Goal: Task Accomplishment & Management: Use online tool/utility

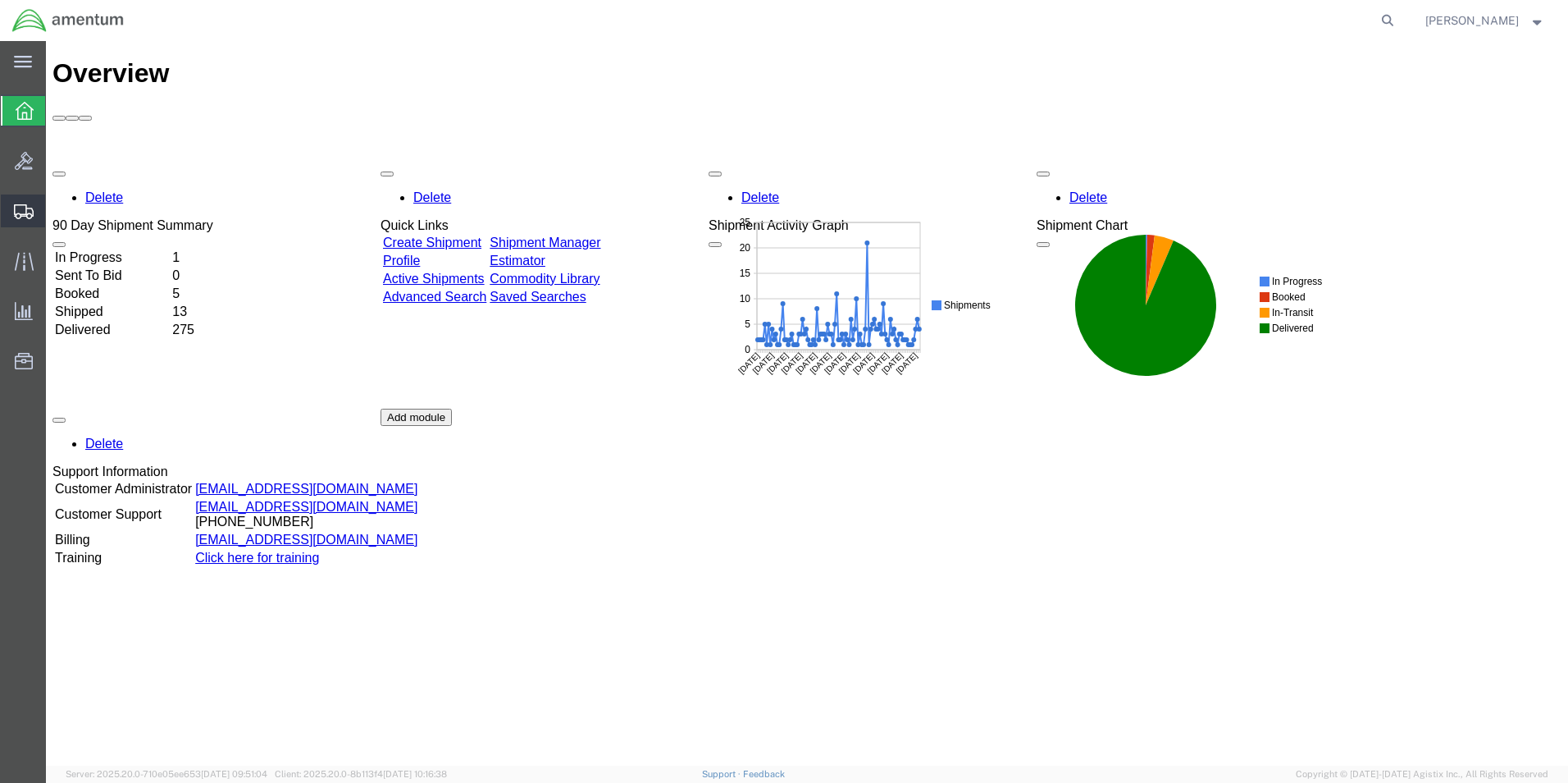
click at [57, 215] on span "Shipments" at bounding box center [51, 211] width 12 height 33
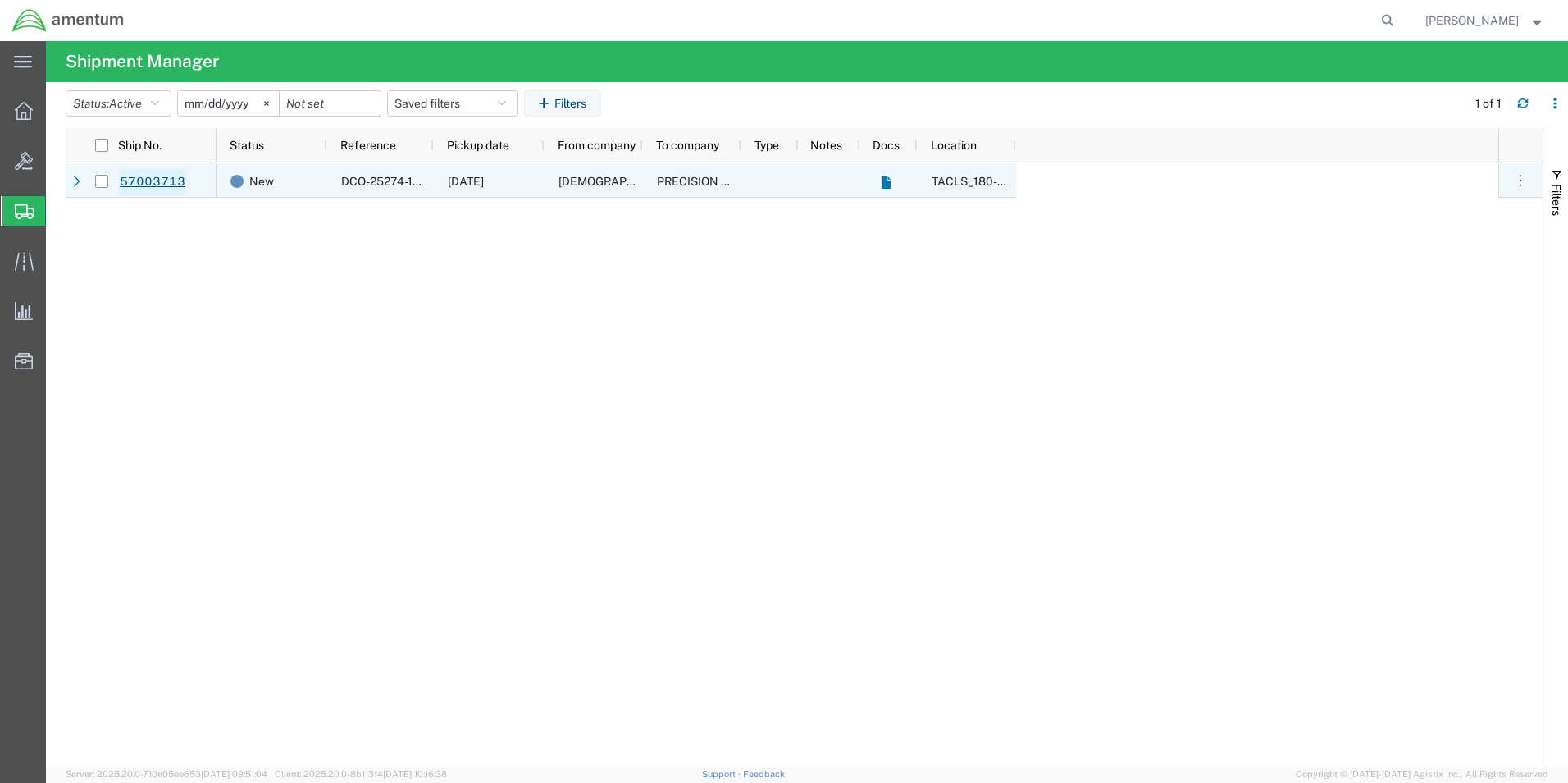
click at [147, 182] on link "57003713" at bounding box center [153, 182] width 68 height 26
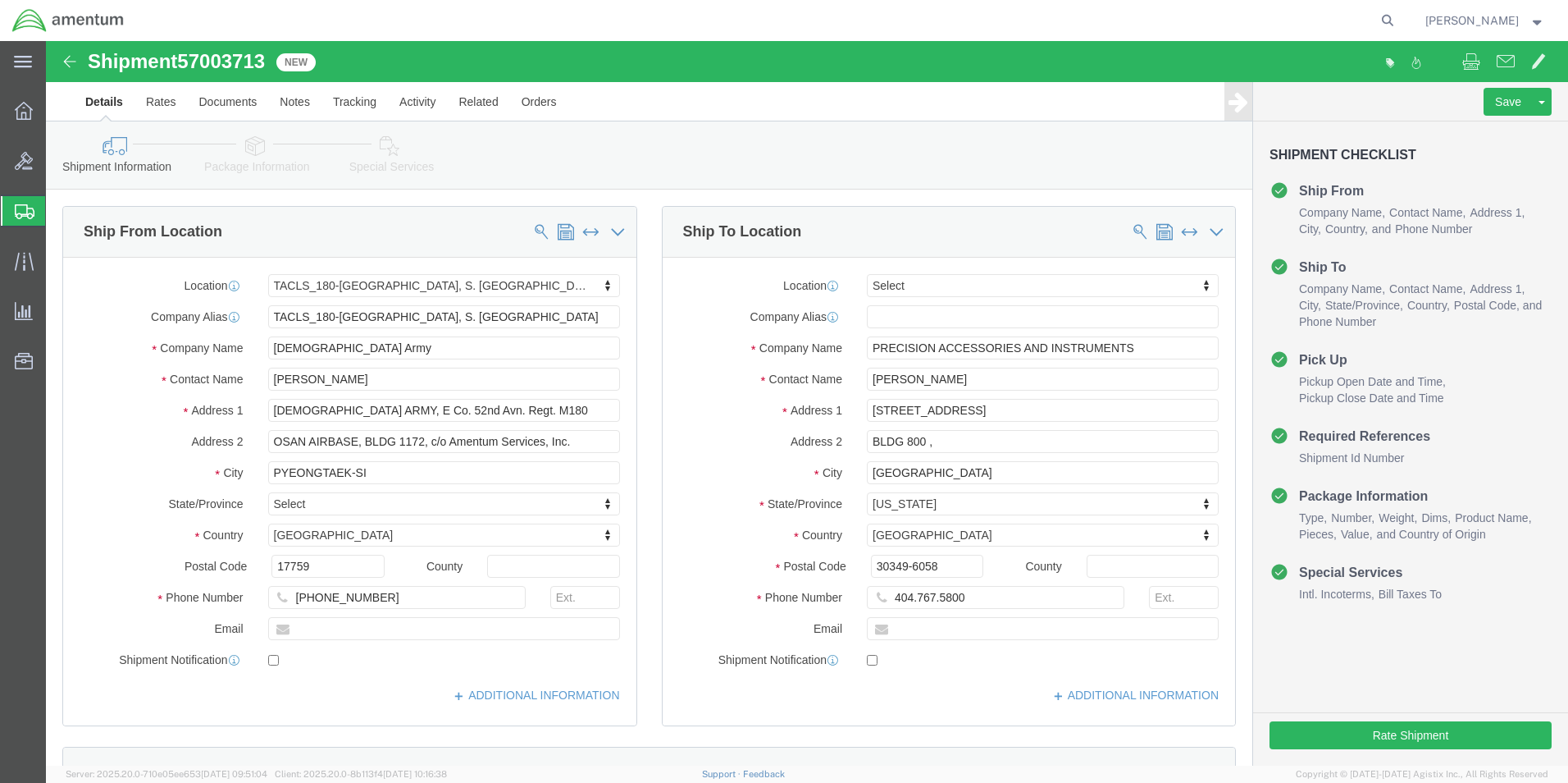
select select "42679"
select select
click button "Save"
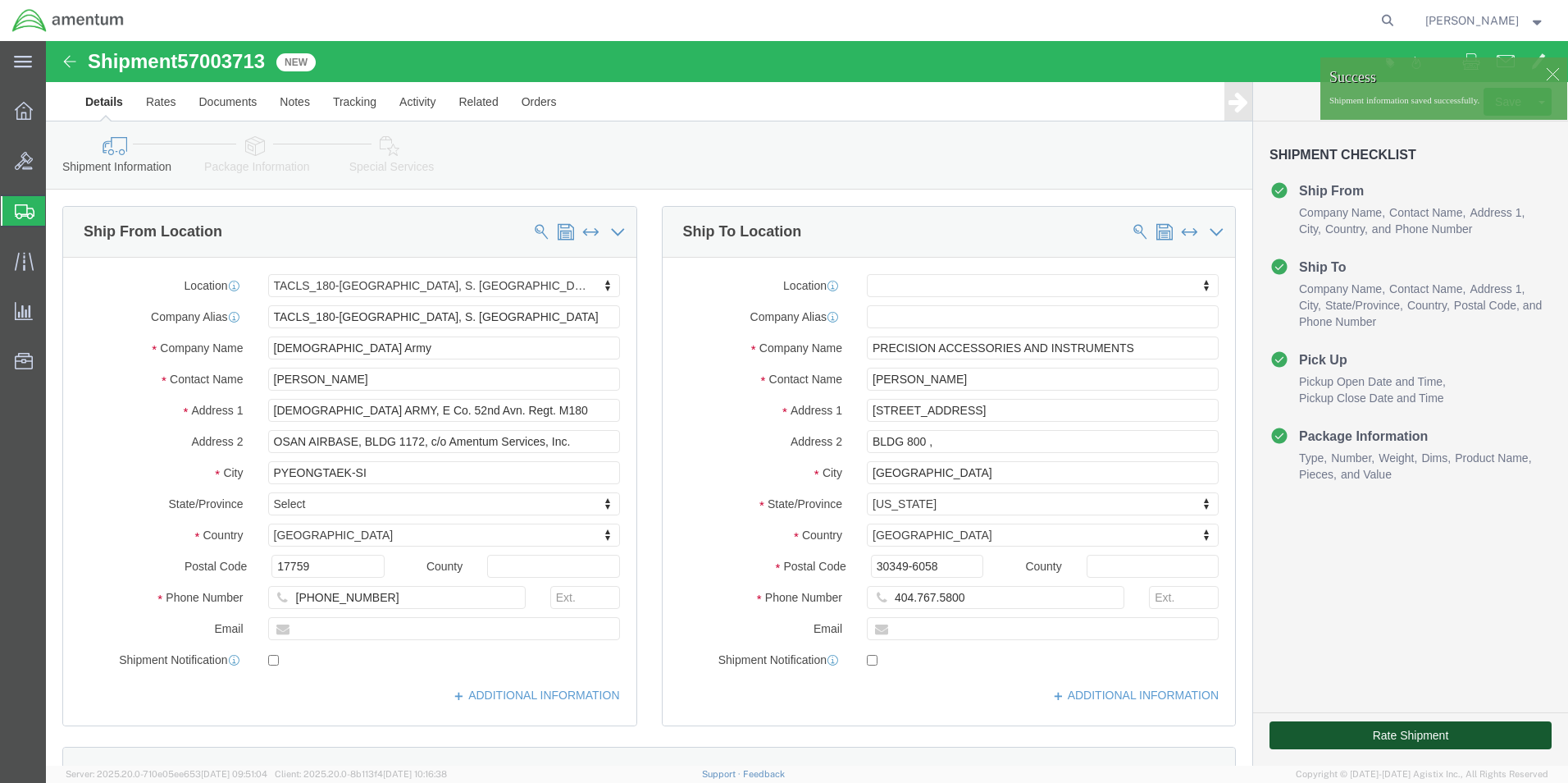
click button "Rate Shipment"
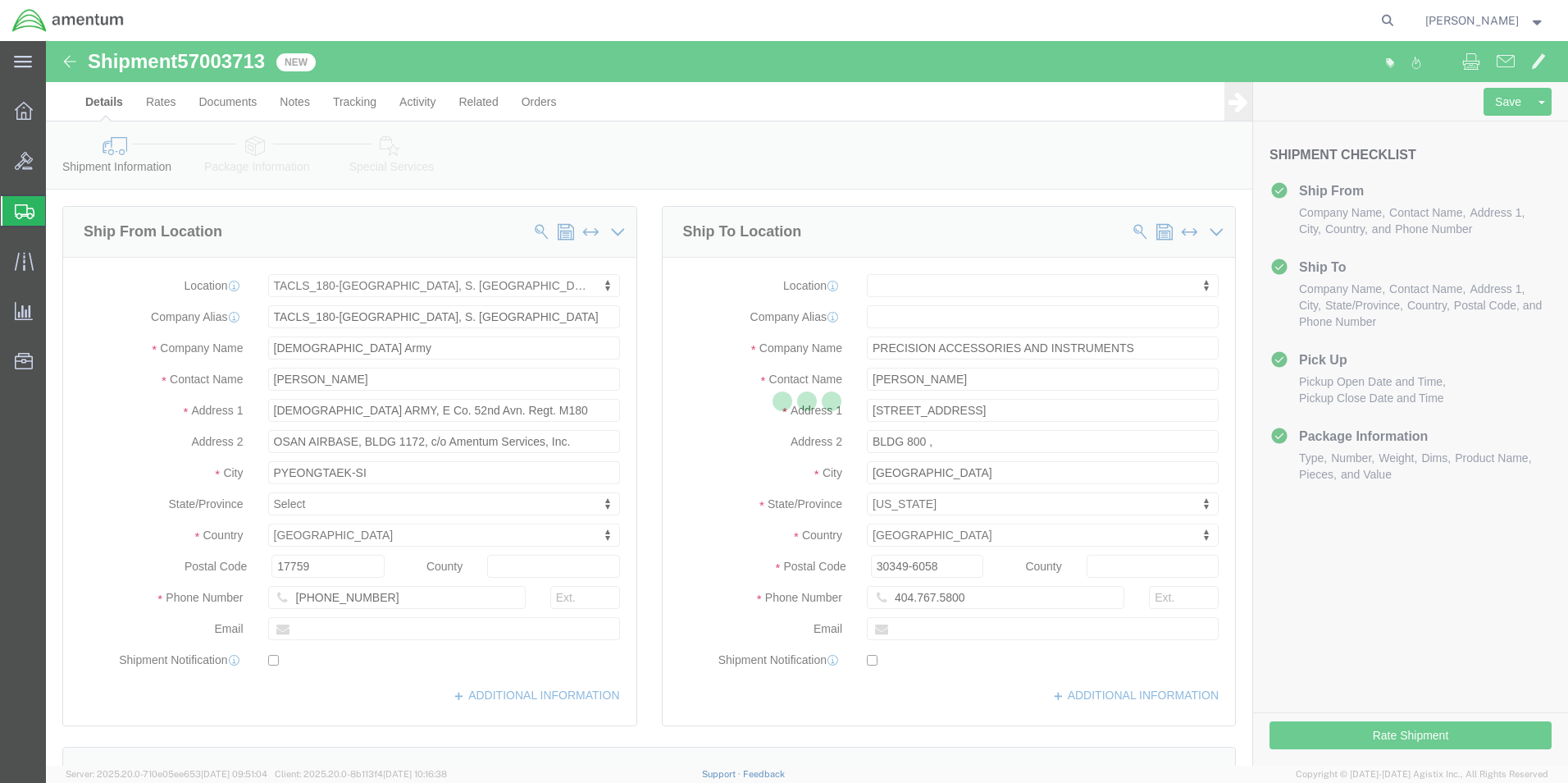
select select "42679"
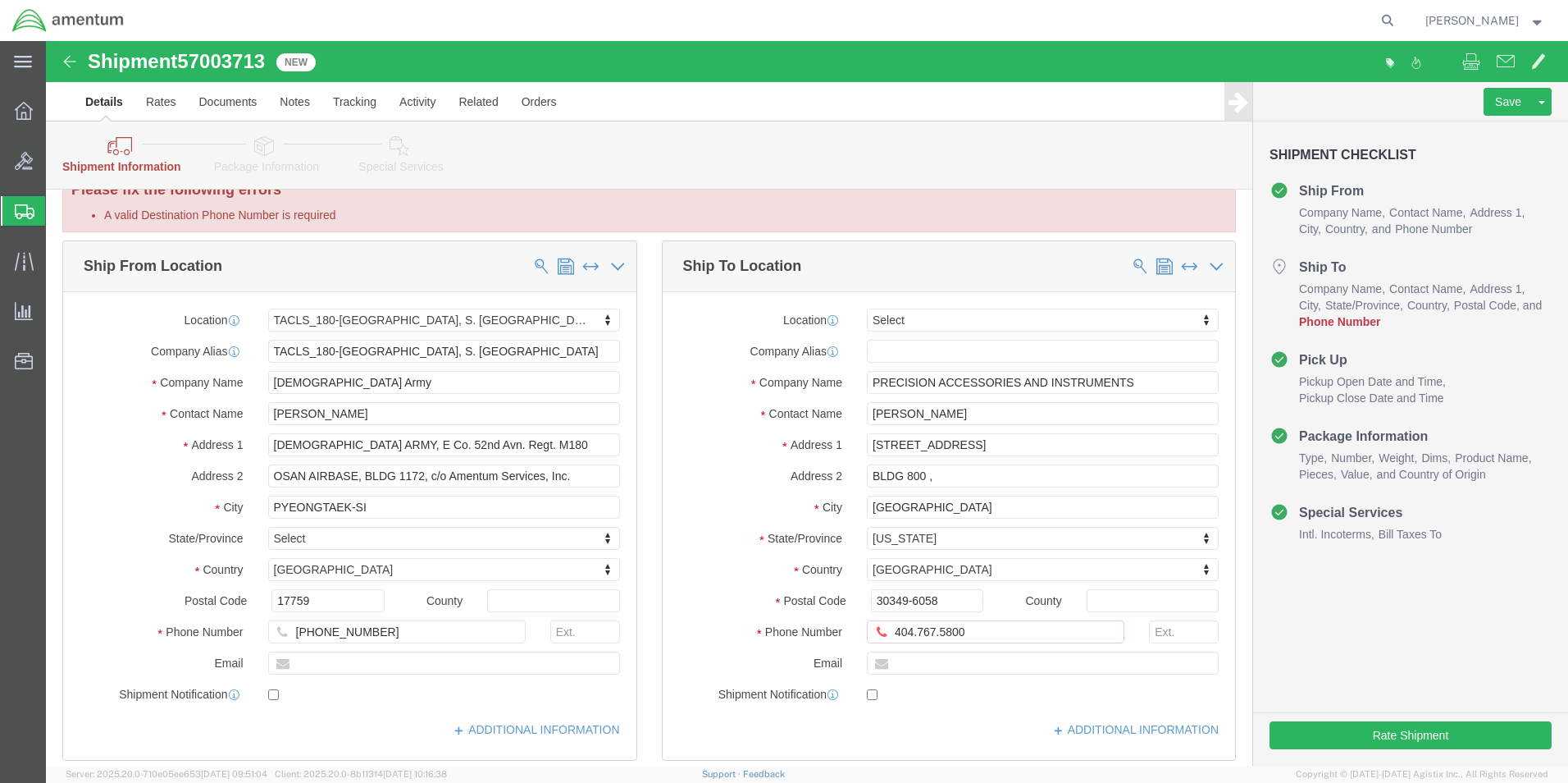
scroll to position [82, 0]
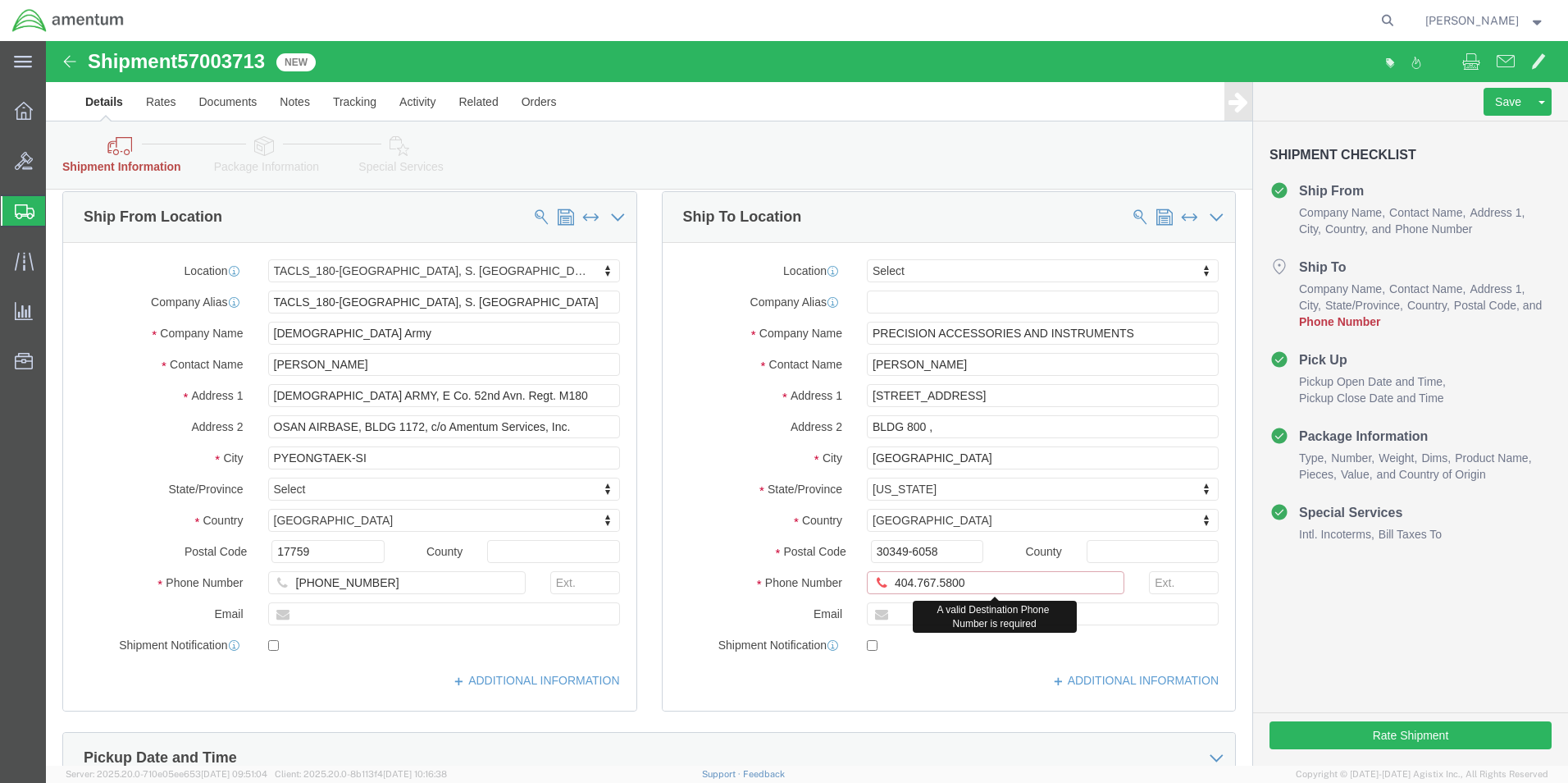
drag, startPoint x: 859, startPoint y: 542, endPoint x: 868, endPoint y: 544, distance: 9.2
click input "404.767.5800"
click input "404-767.5800"
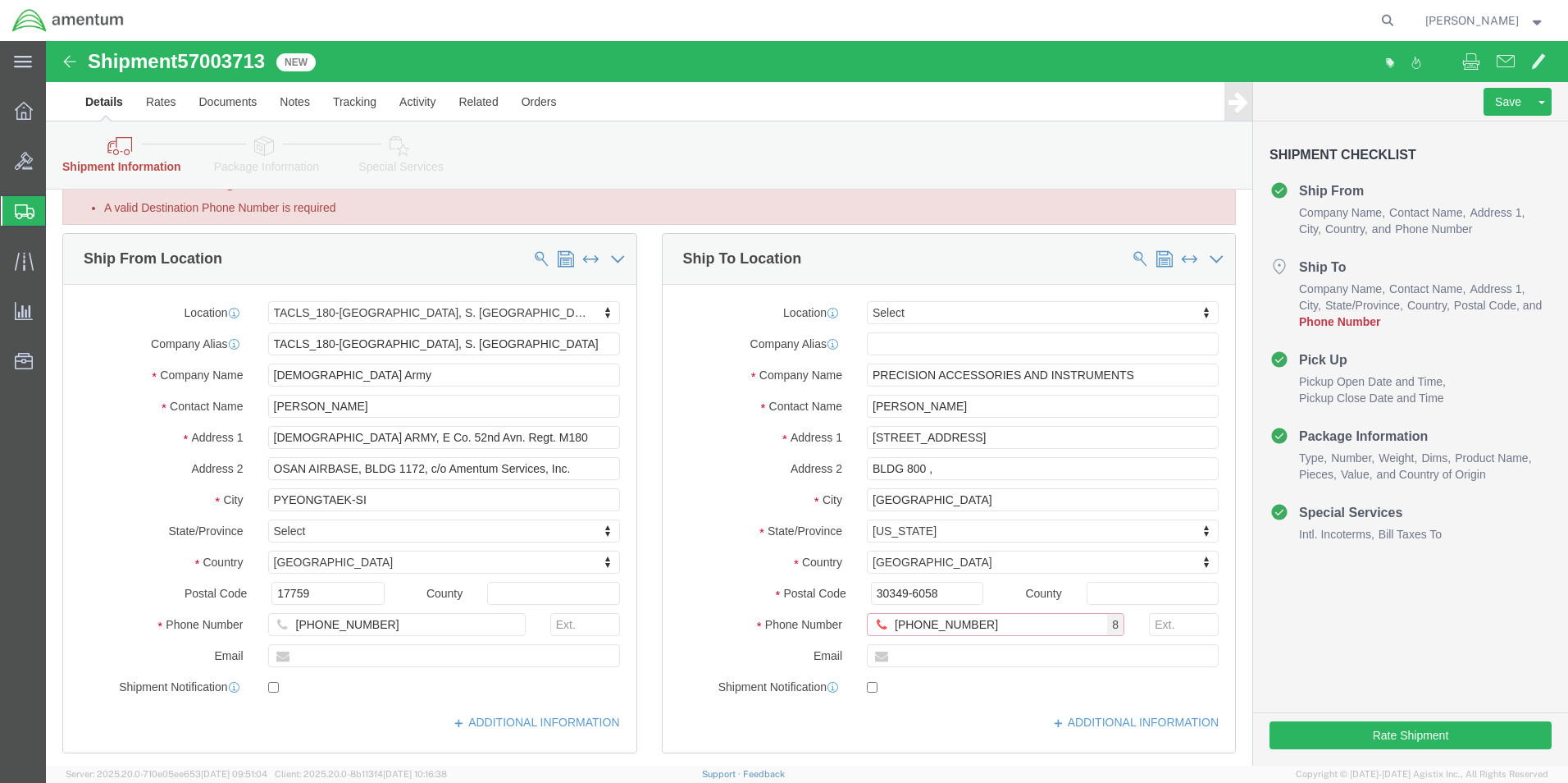
scroll to position [0, 0]
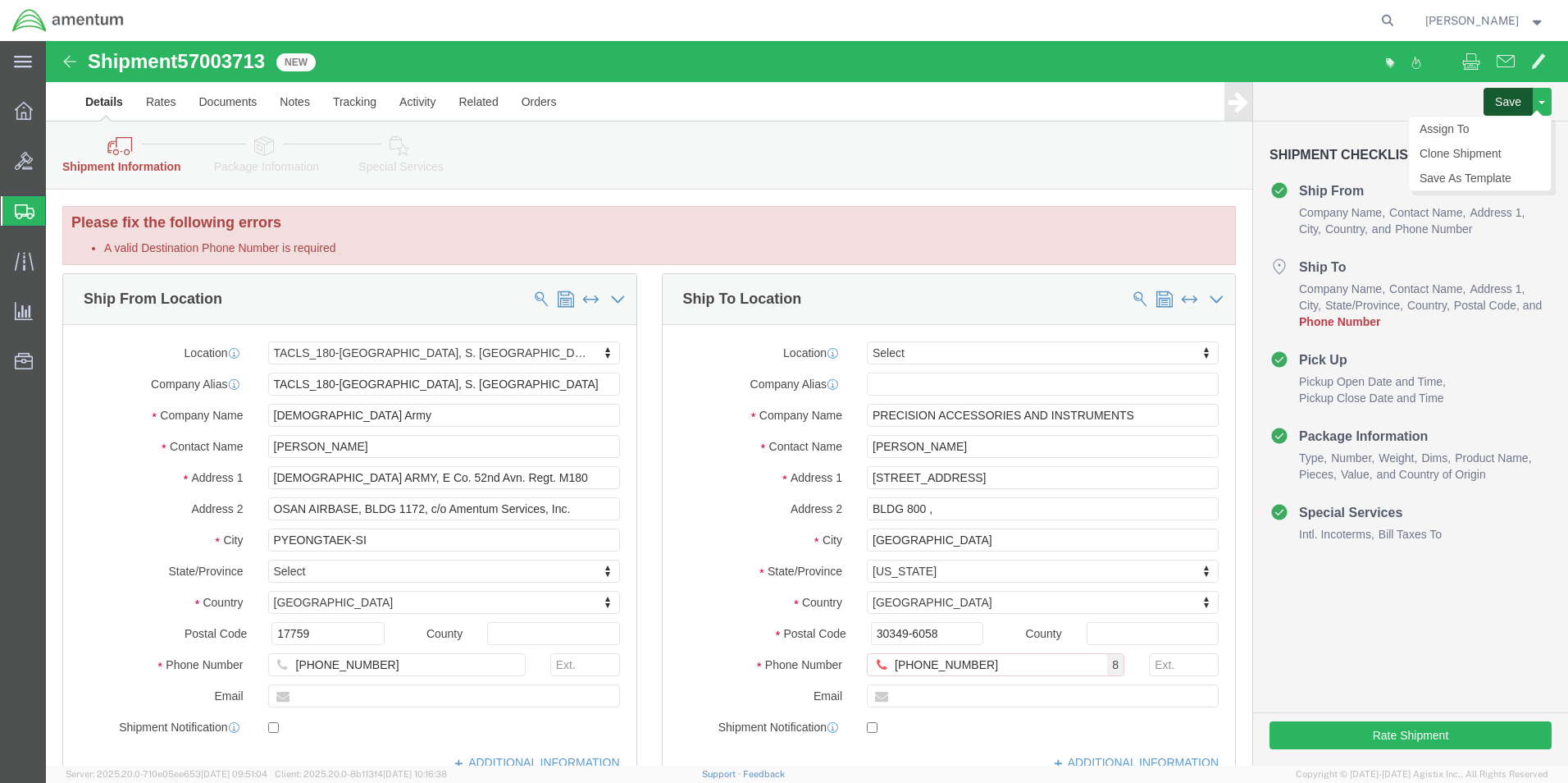
click button "Save"
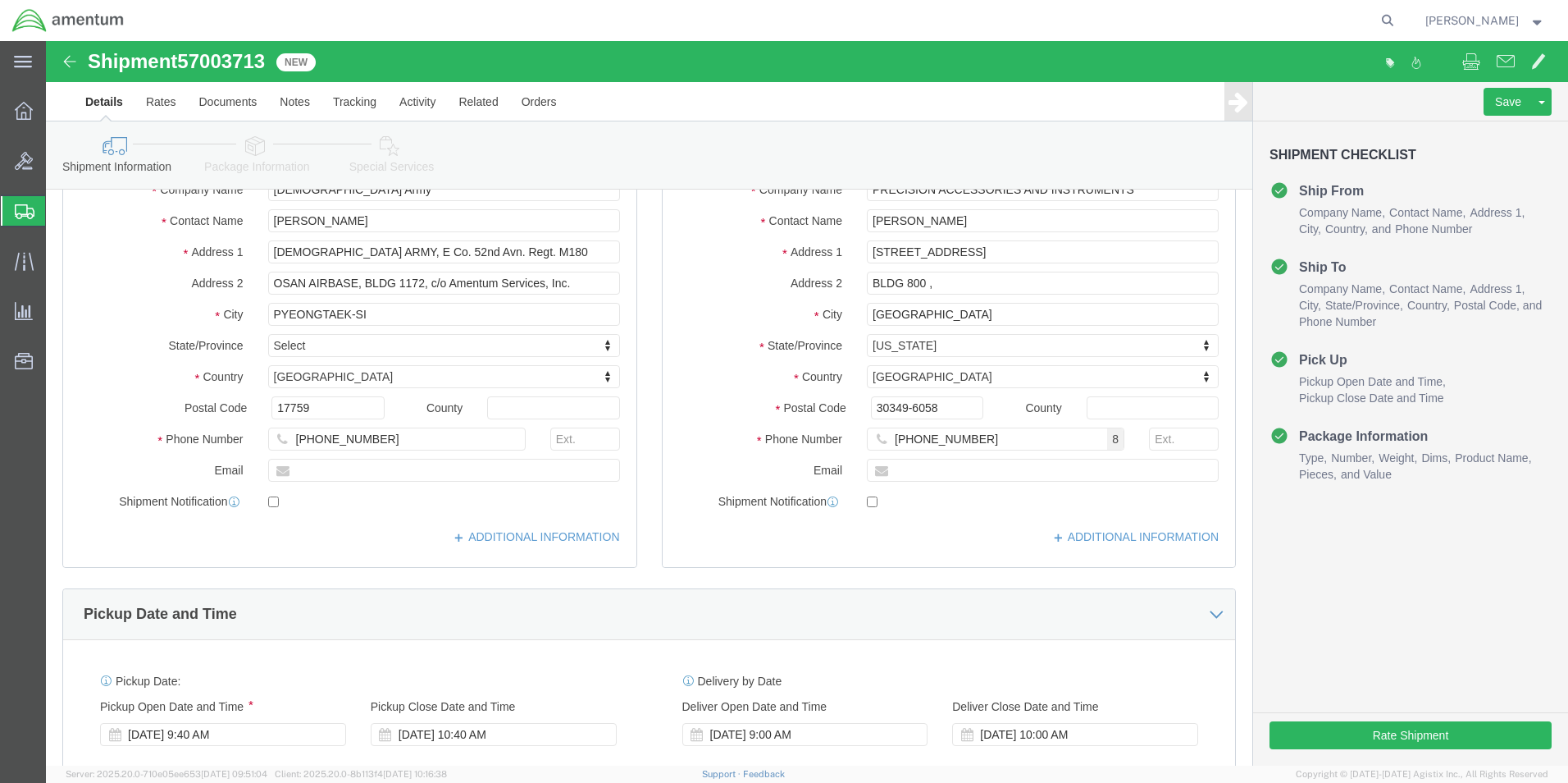
scroll to position [246, 0]
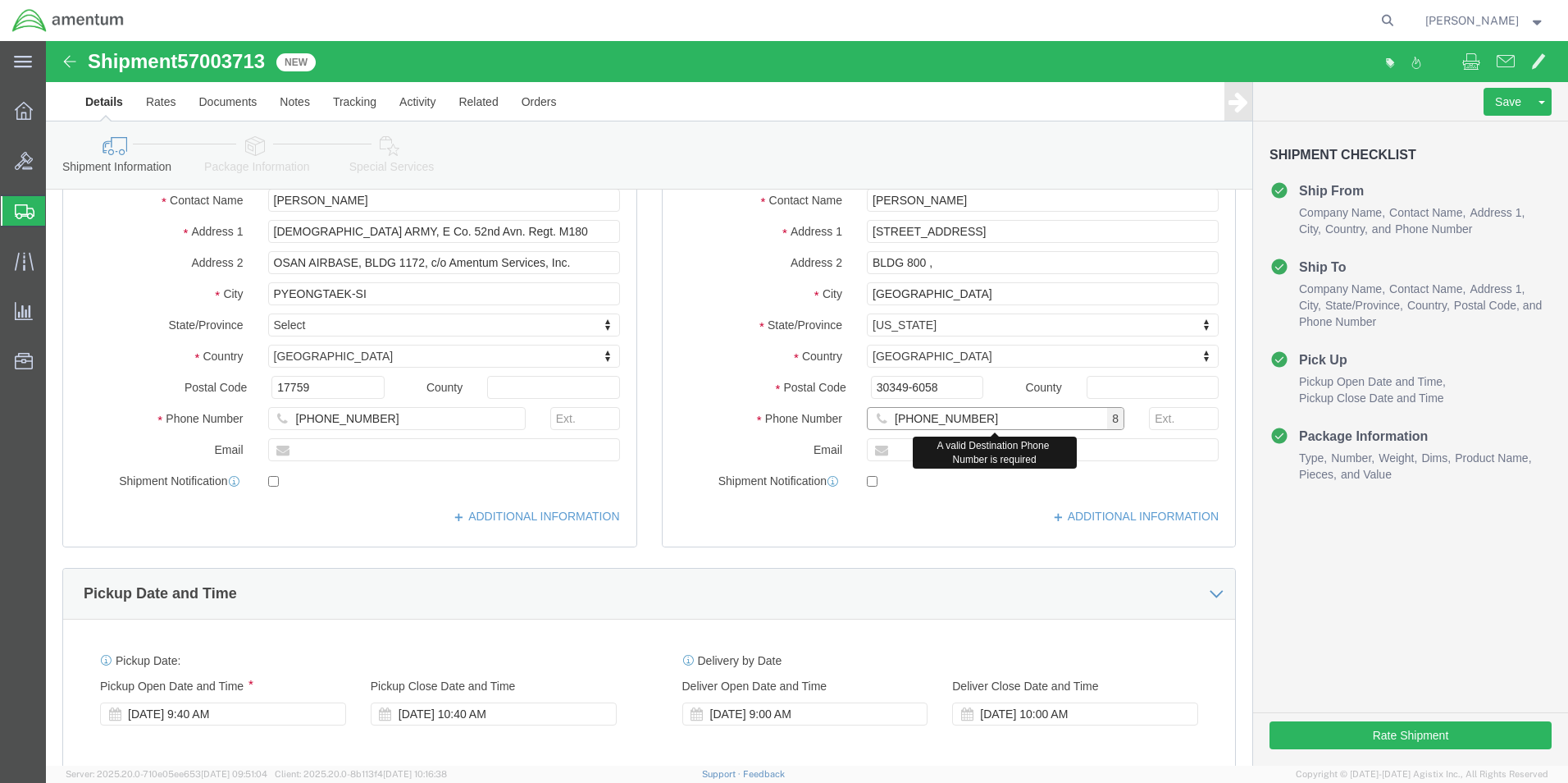
click input "[PHONE_NUMBER]"
click div "Location Select Select My Profile Location 1002-4122-6 1006-5256-0 1026-8910-0 …"
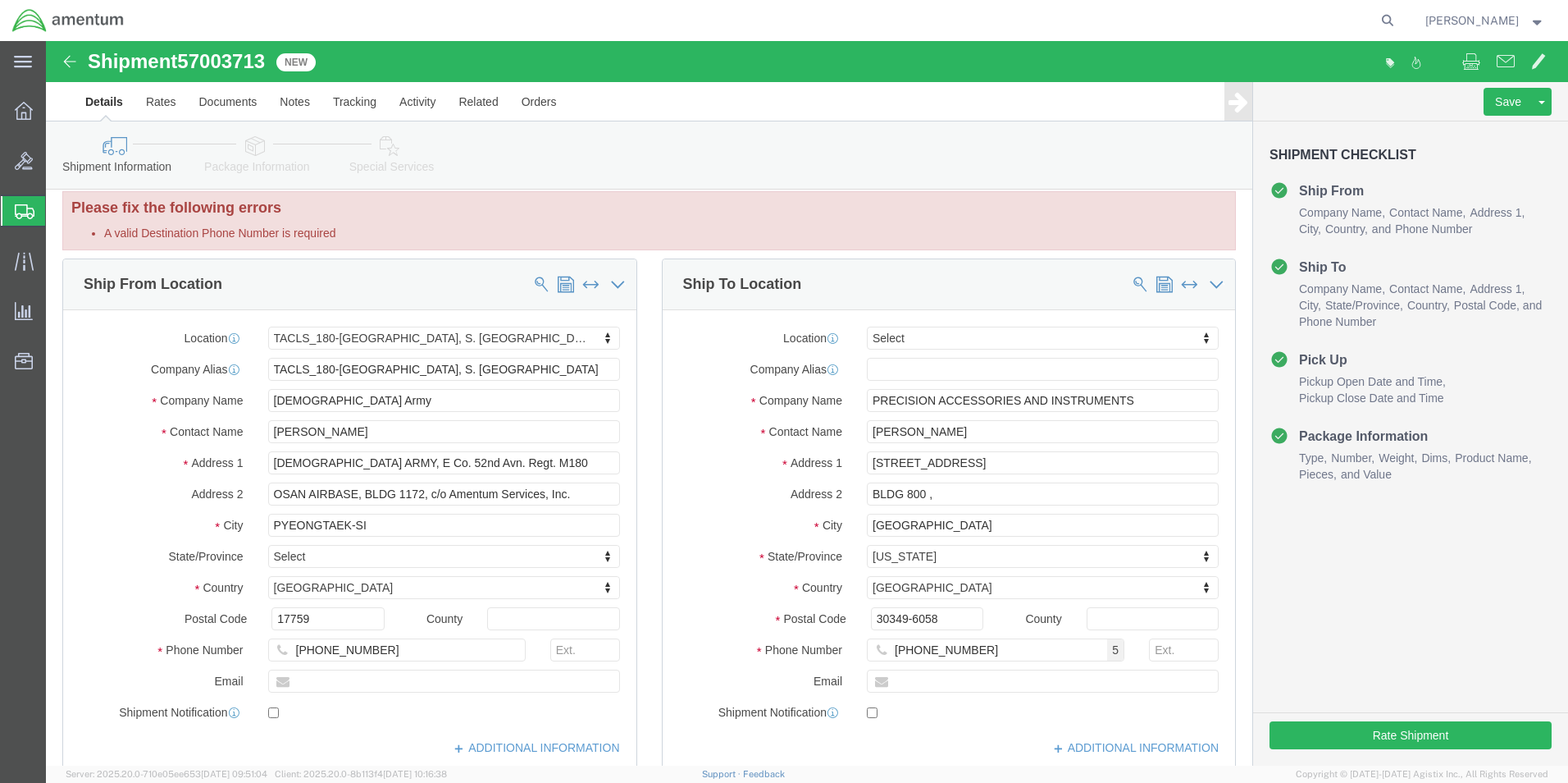
scroll to position [0, 0]
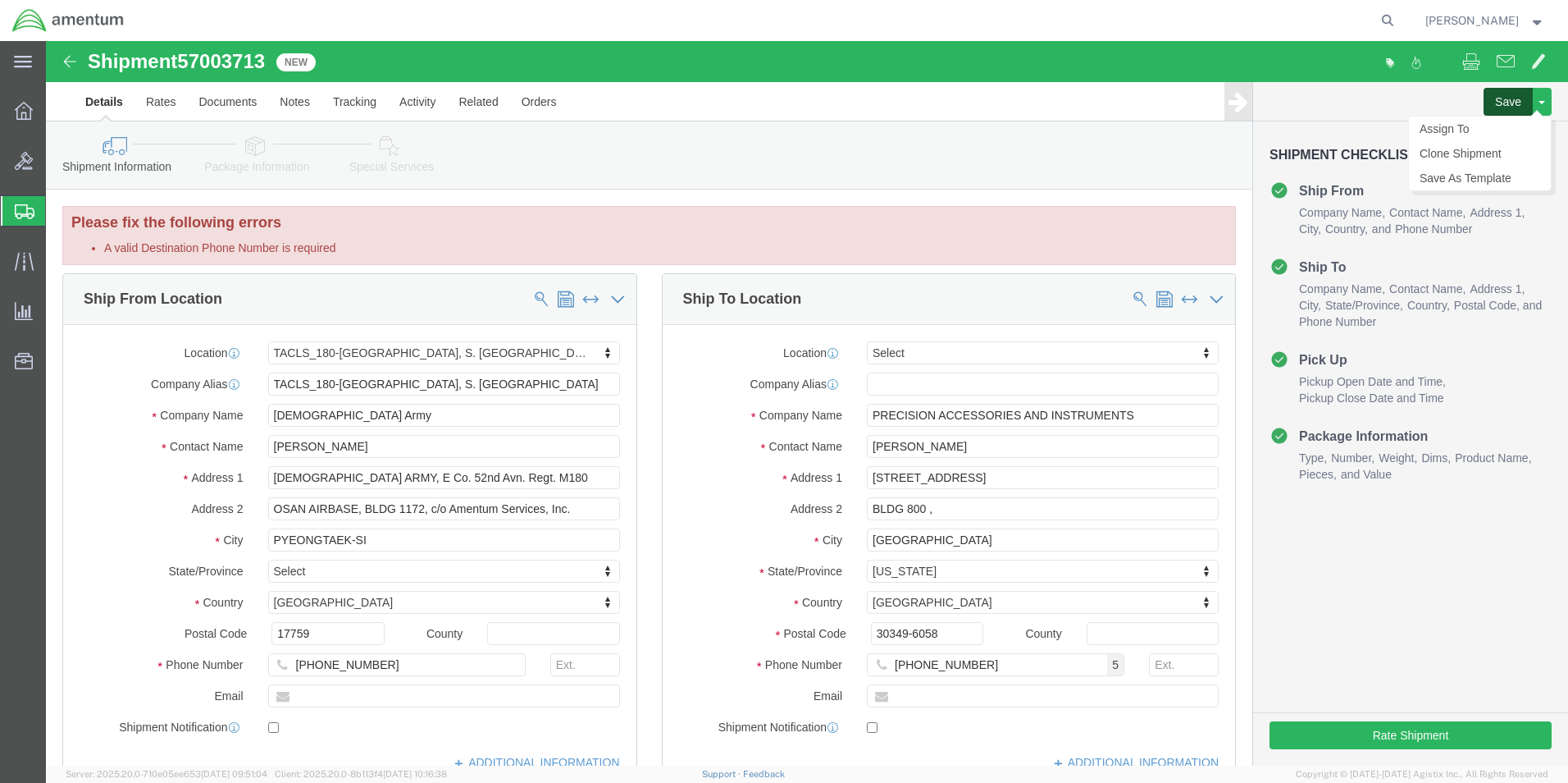
click button "Save"
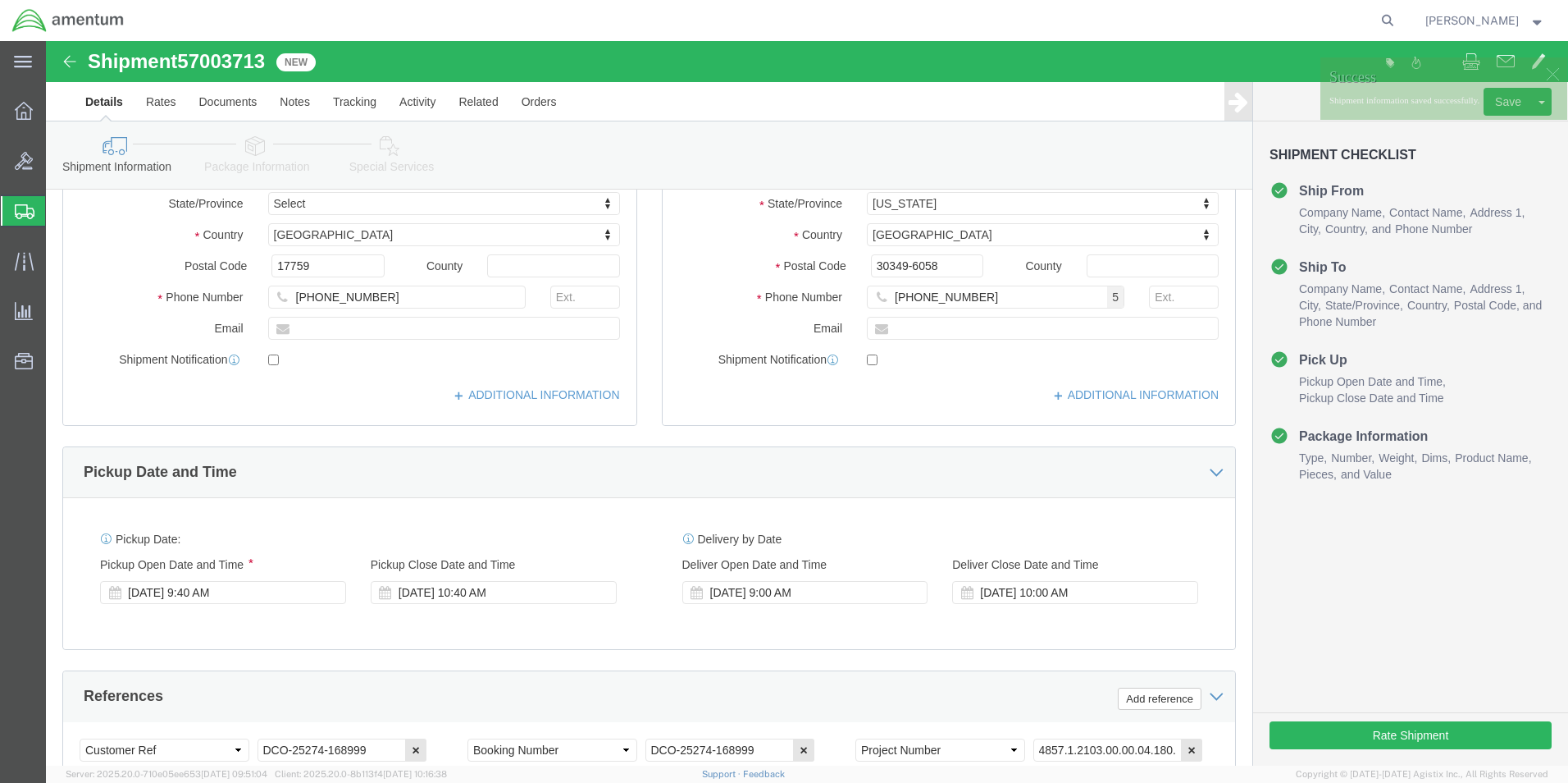
scroll to position [82, 0]
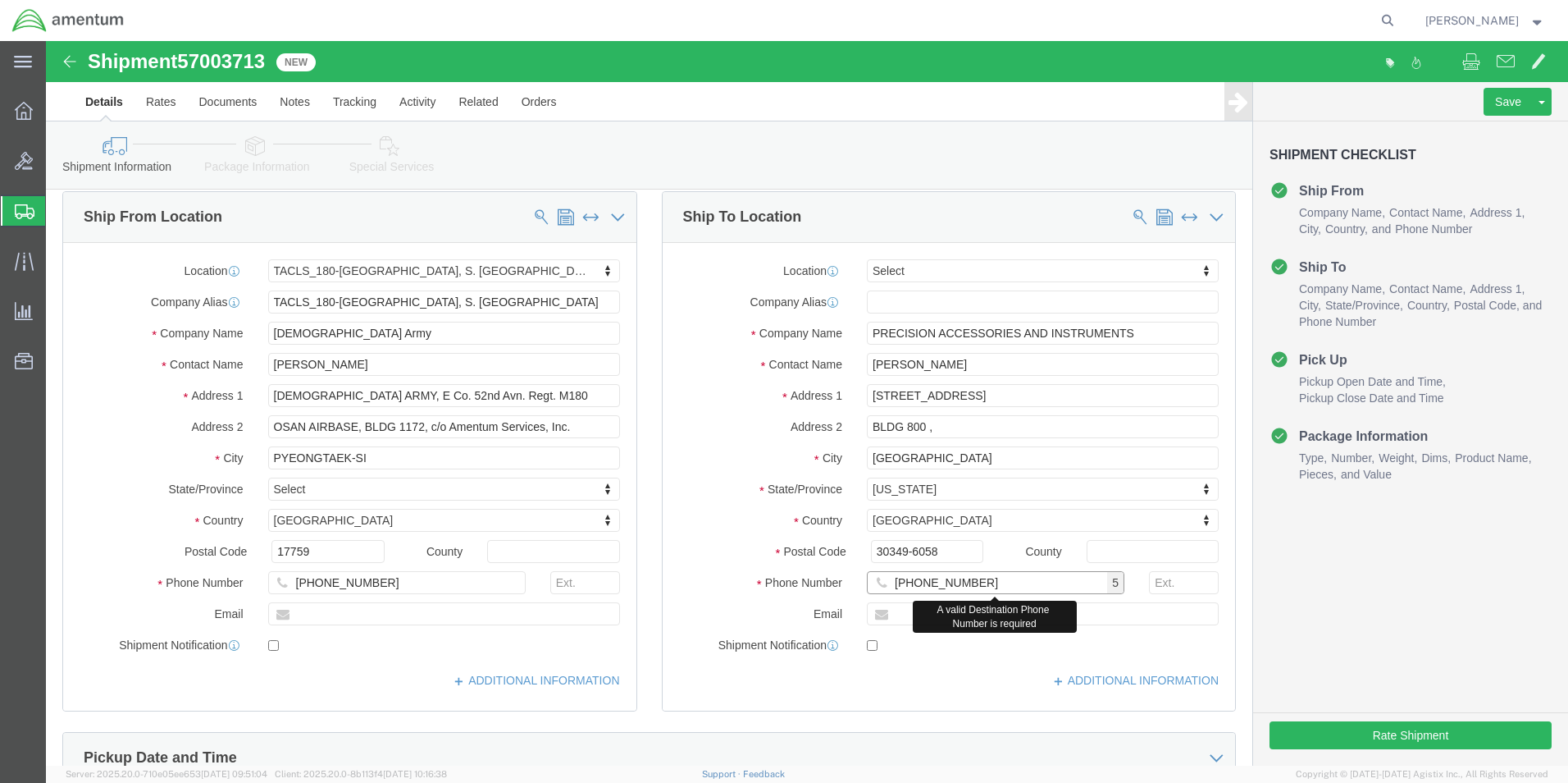
click input "+1 404-767-5800"
click input "[PHONE_NUMBER]"
click input "404.767-5800"
type input "404.767.5800"
click div "Save Assign To Clone Shipment Save As Template Shipment Checklist Ship From Com…"
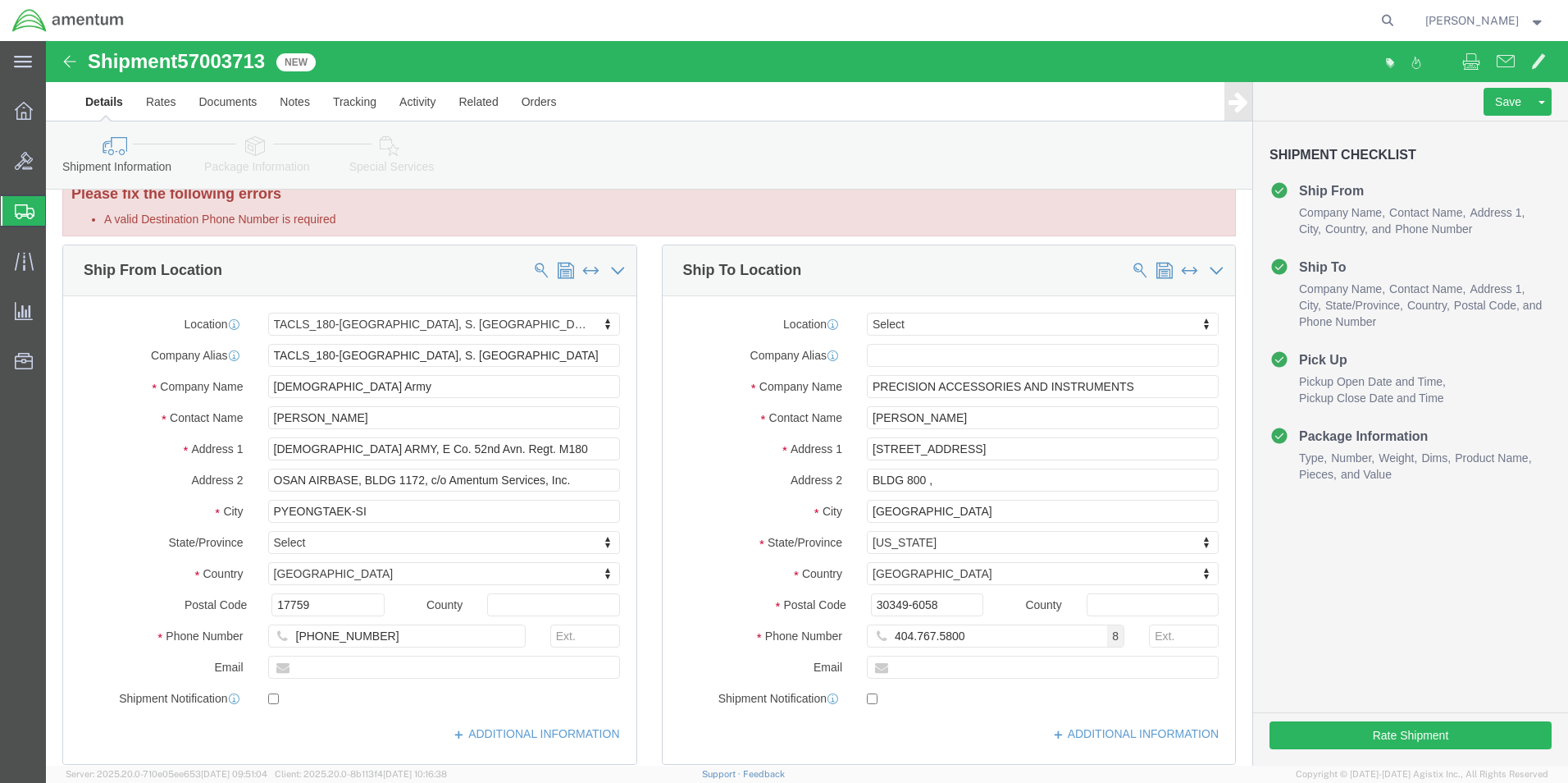
scroll to position [0, 0]
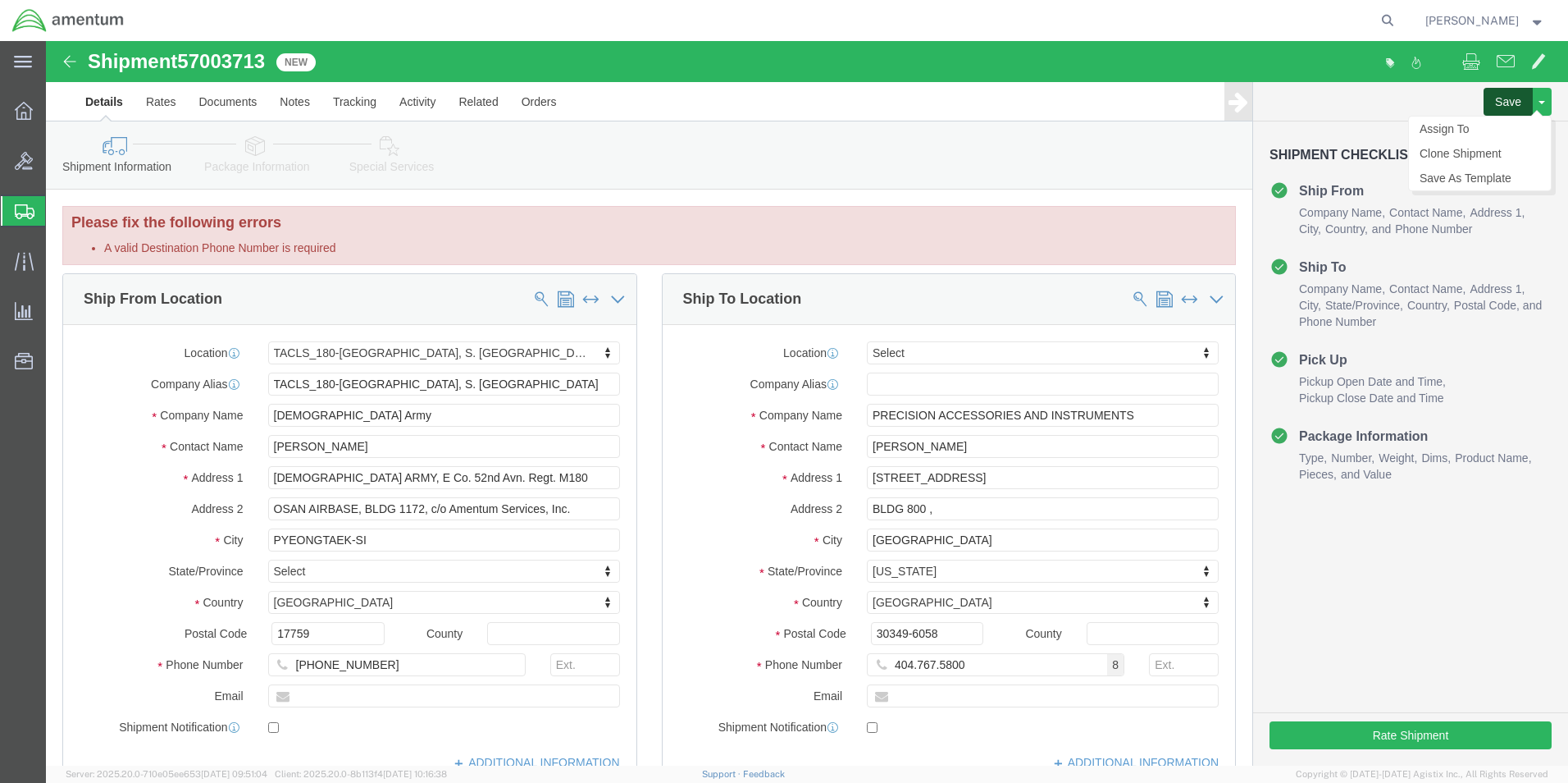
click button "Save"
click input "404.767.5800"
click span "8"
drag, startPoint x: 1057, startPoint y: 625, endPoint x: 1074, endPoint y: 625, distance: 17.0
click div "404.767.5800 8"
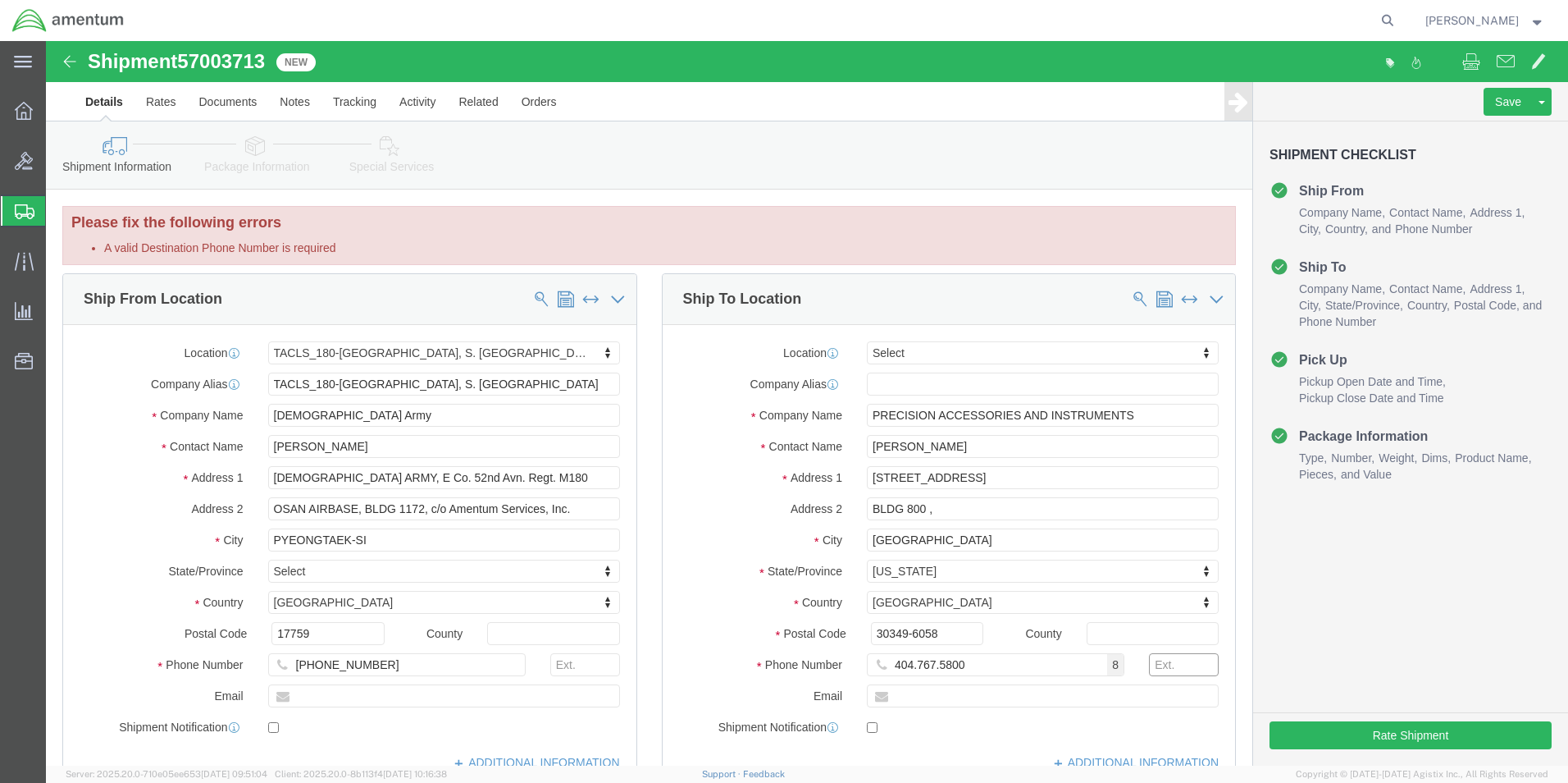
drag, startPoint x: 1074, startPoint y: 625, endPoint x: 1133, endPoint y: 627, distance: 59.0
click input "text"
type input "8"
click span "6"
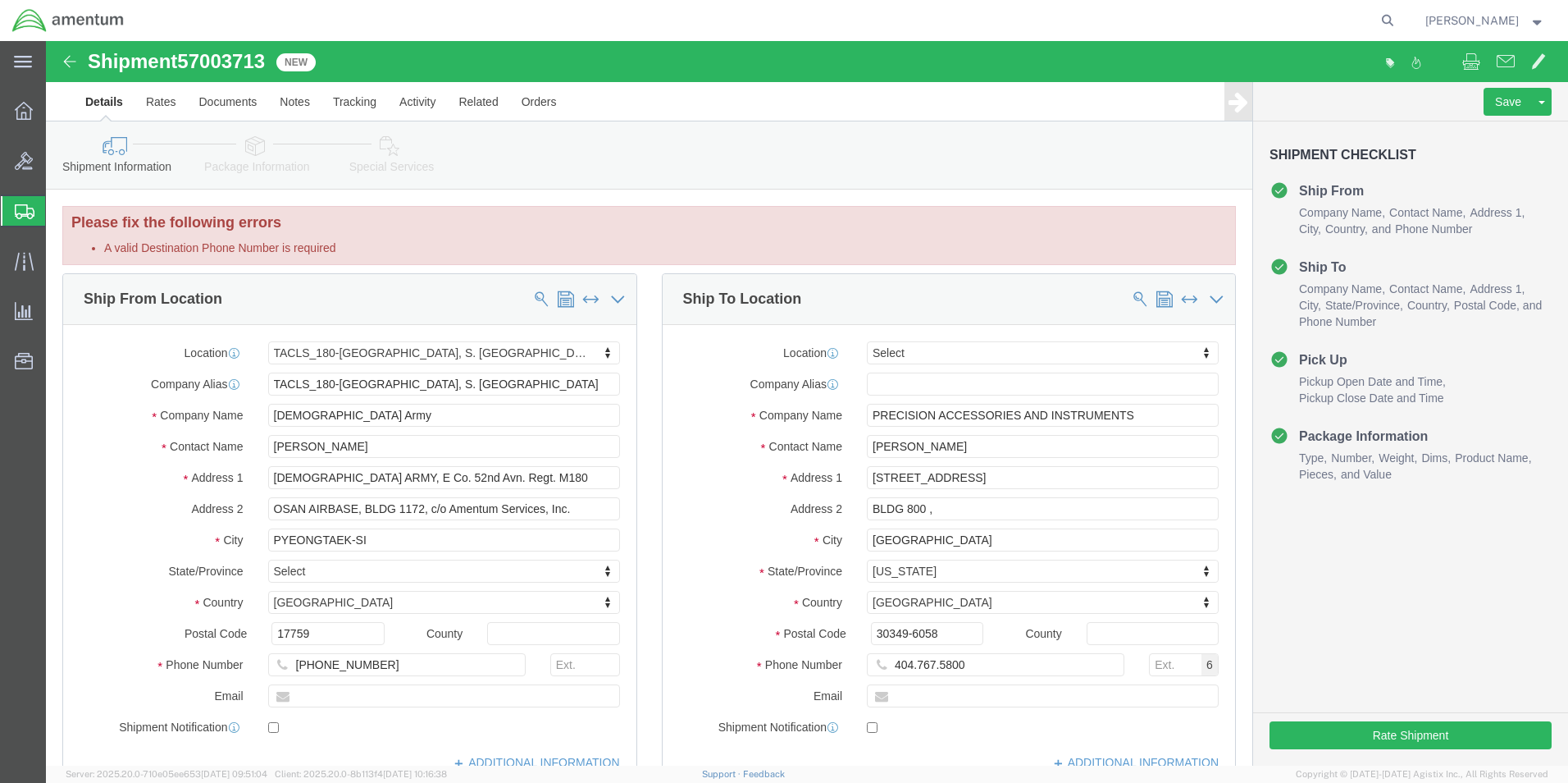
click label "Address 2"
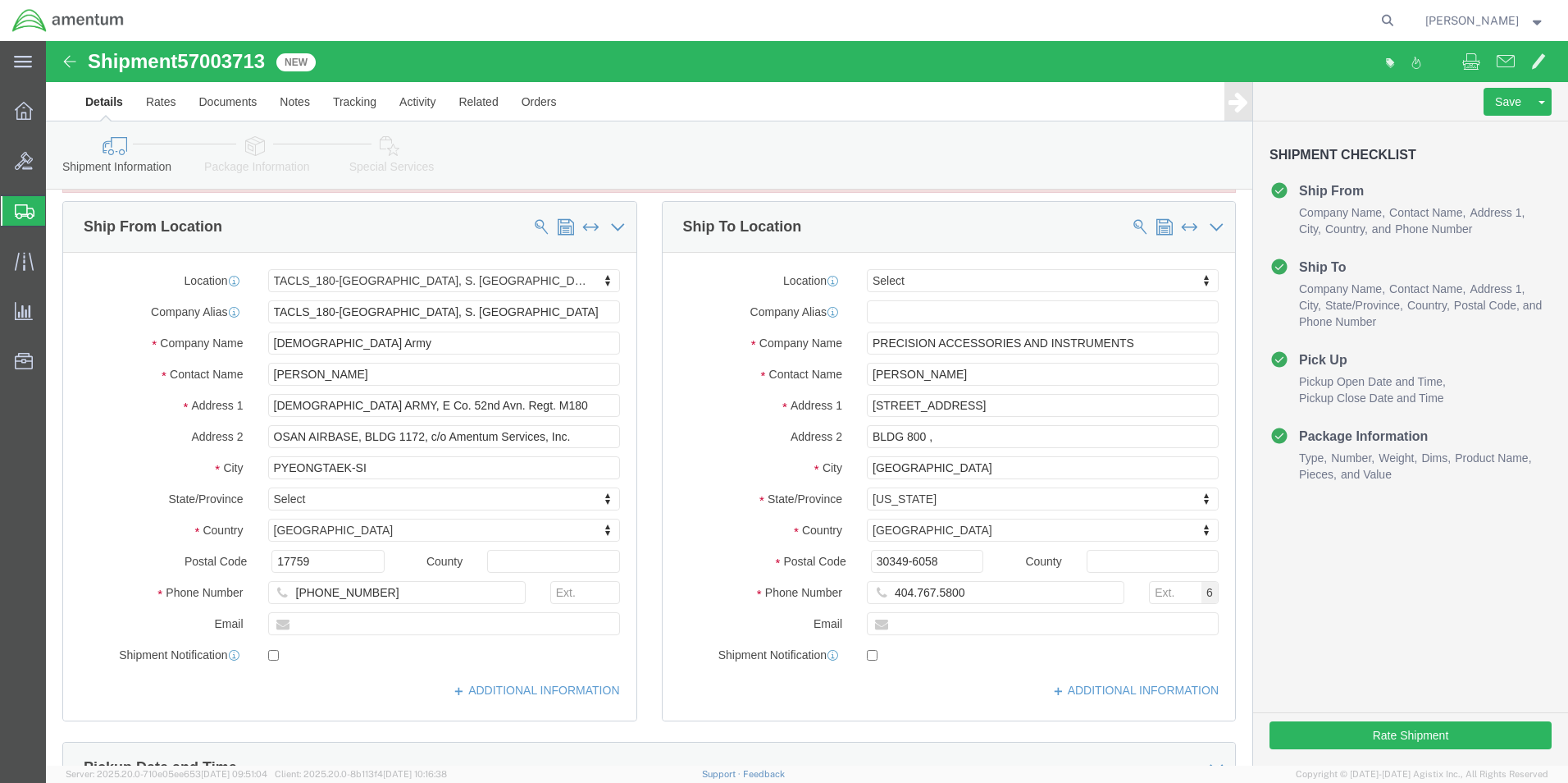
scroll to position [246, 0]
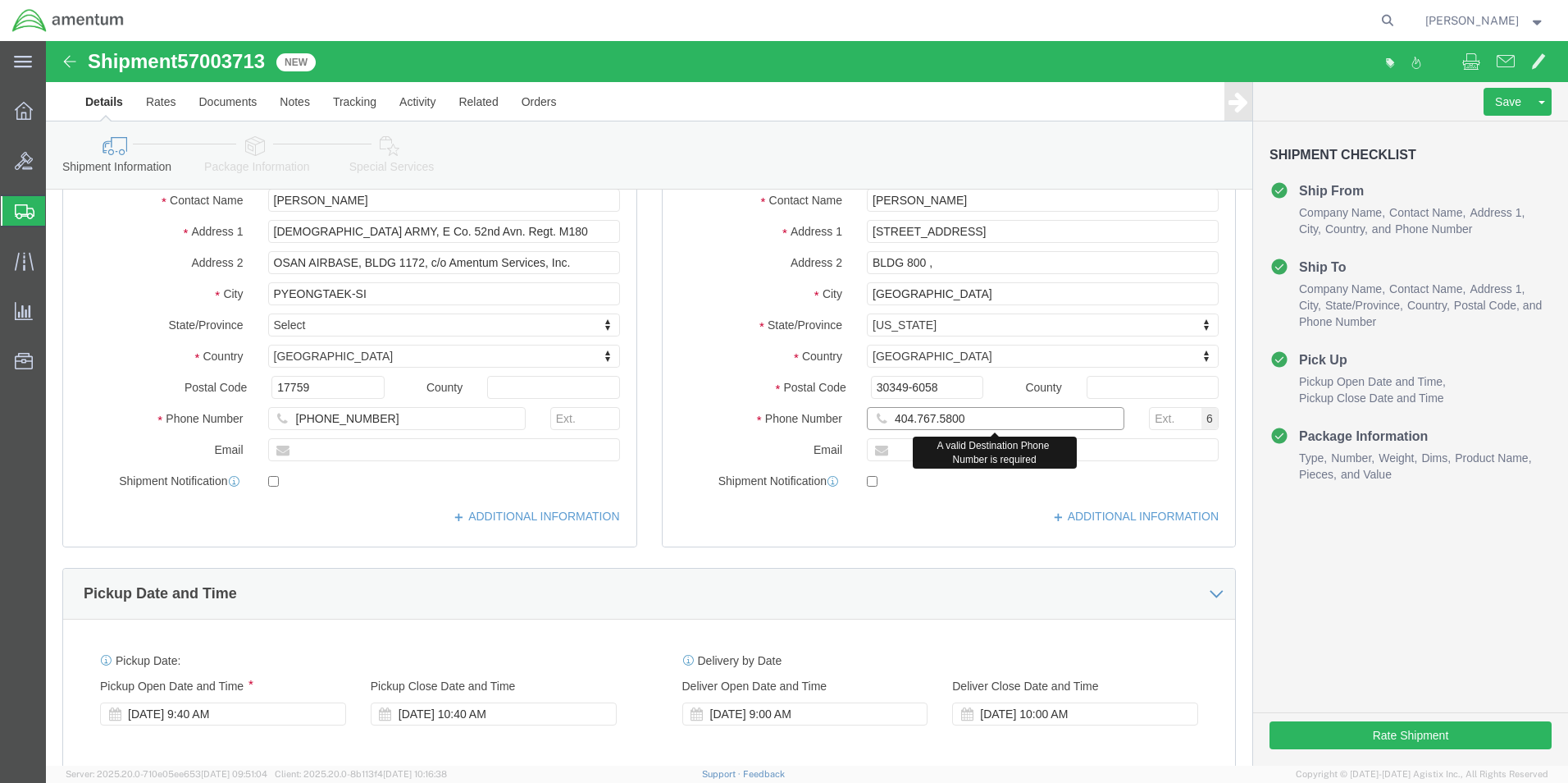
click input "404.767.5800"
click input "404-767.5800"
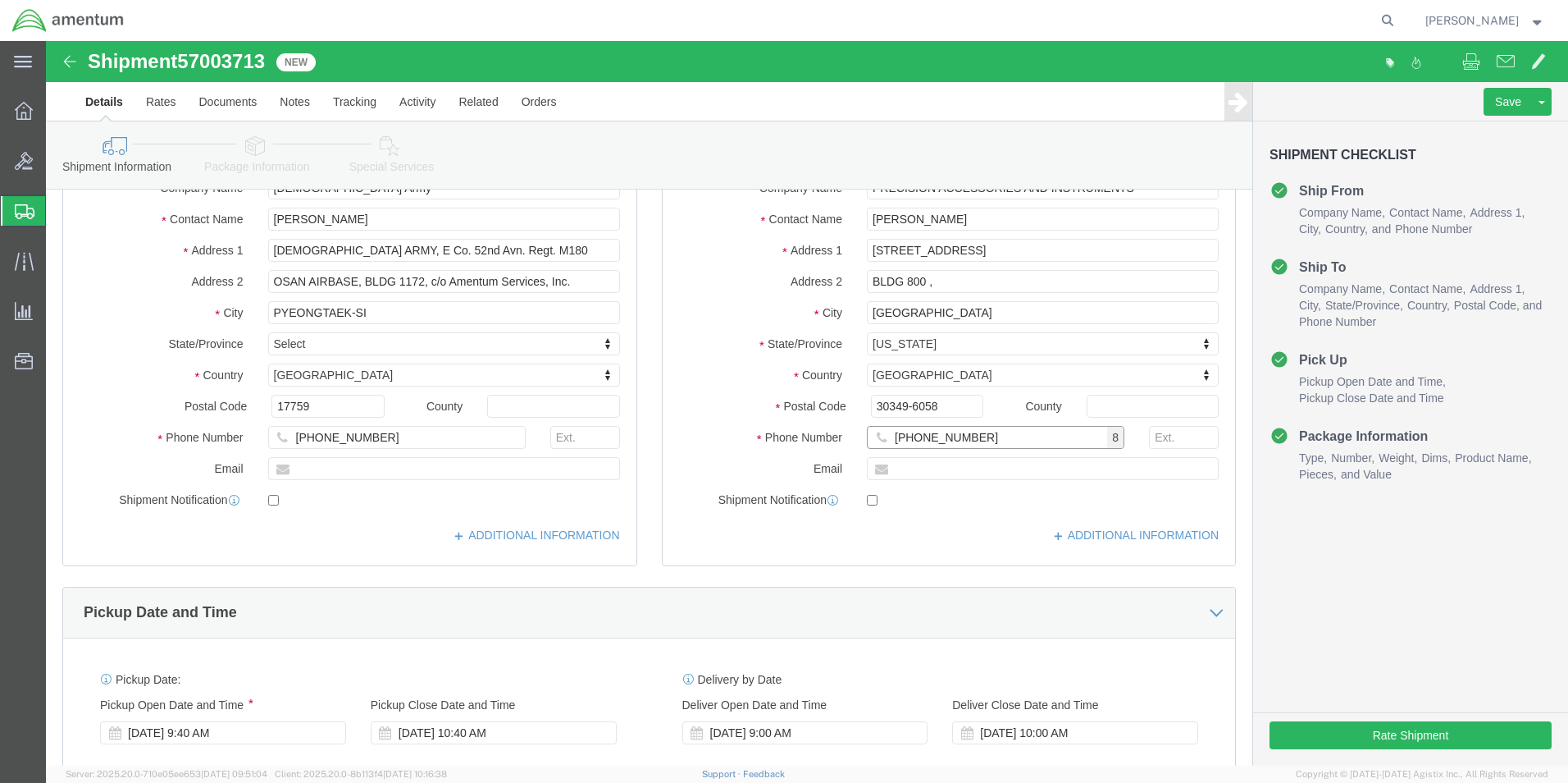
scroll to position [0, 0]
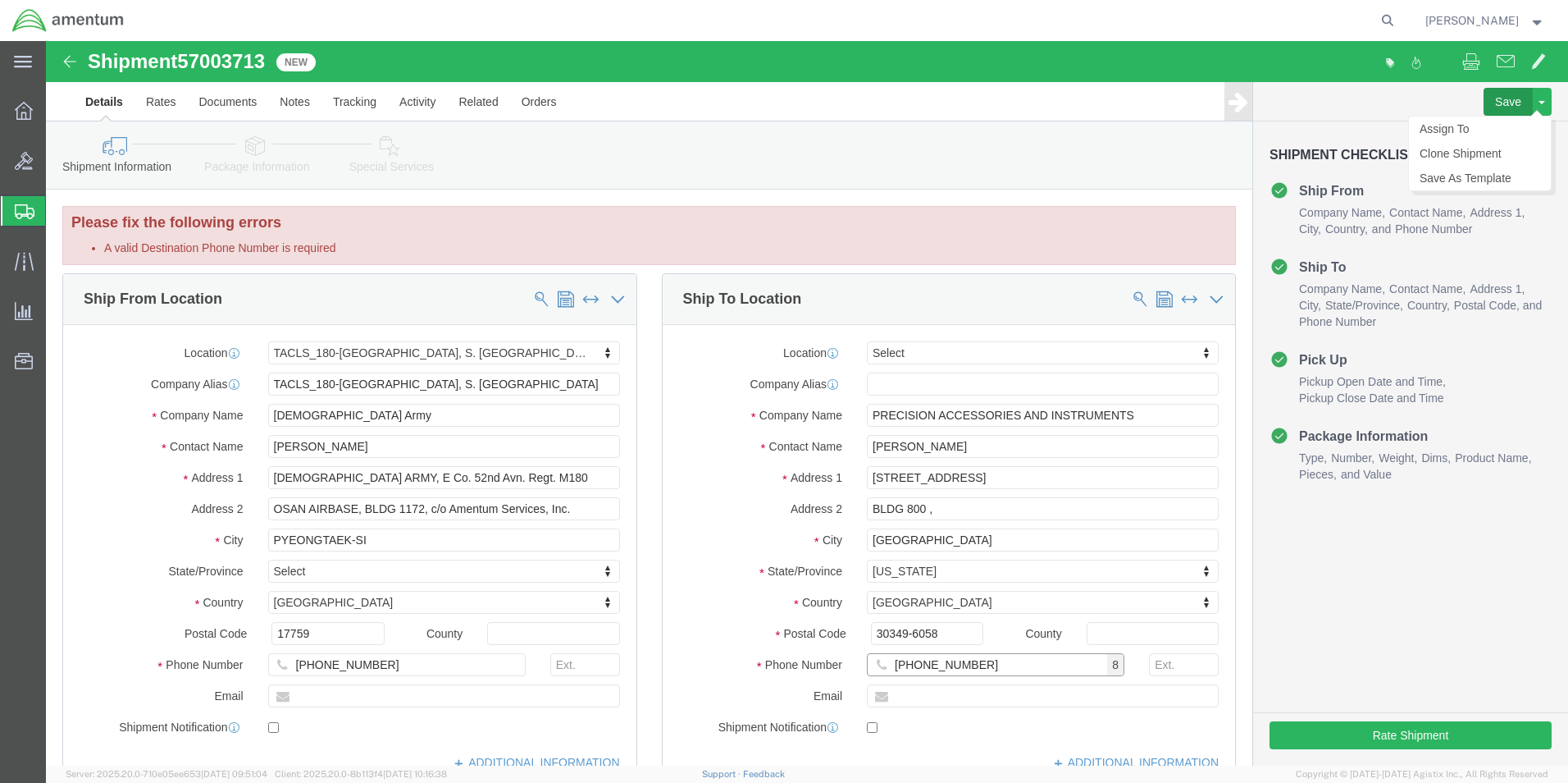
type input "[PHONE_NUMBER]"
click button "Save"
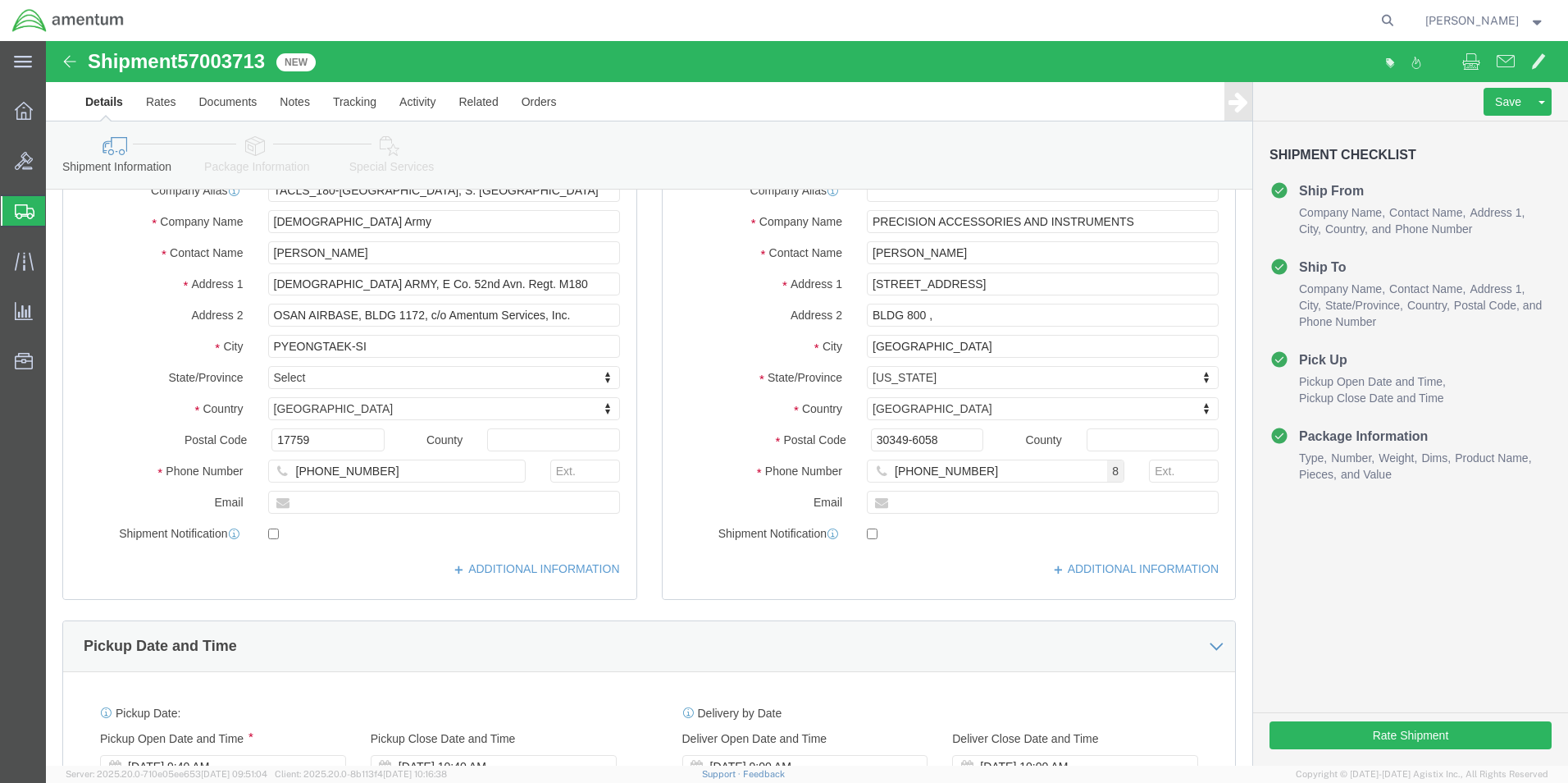
scroll to position [574, 0]
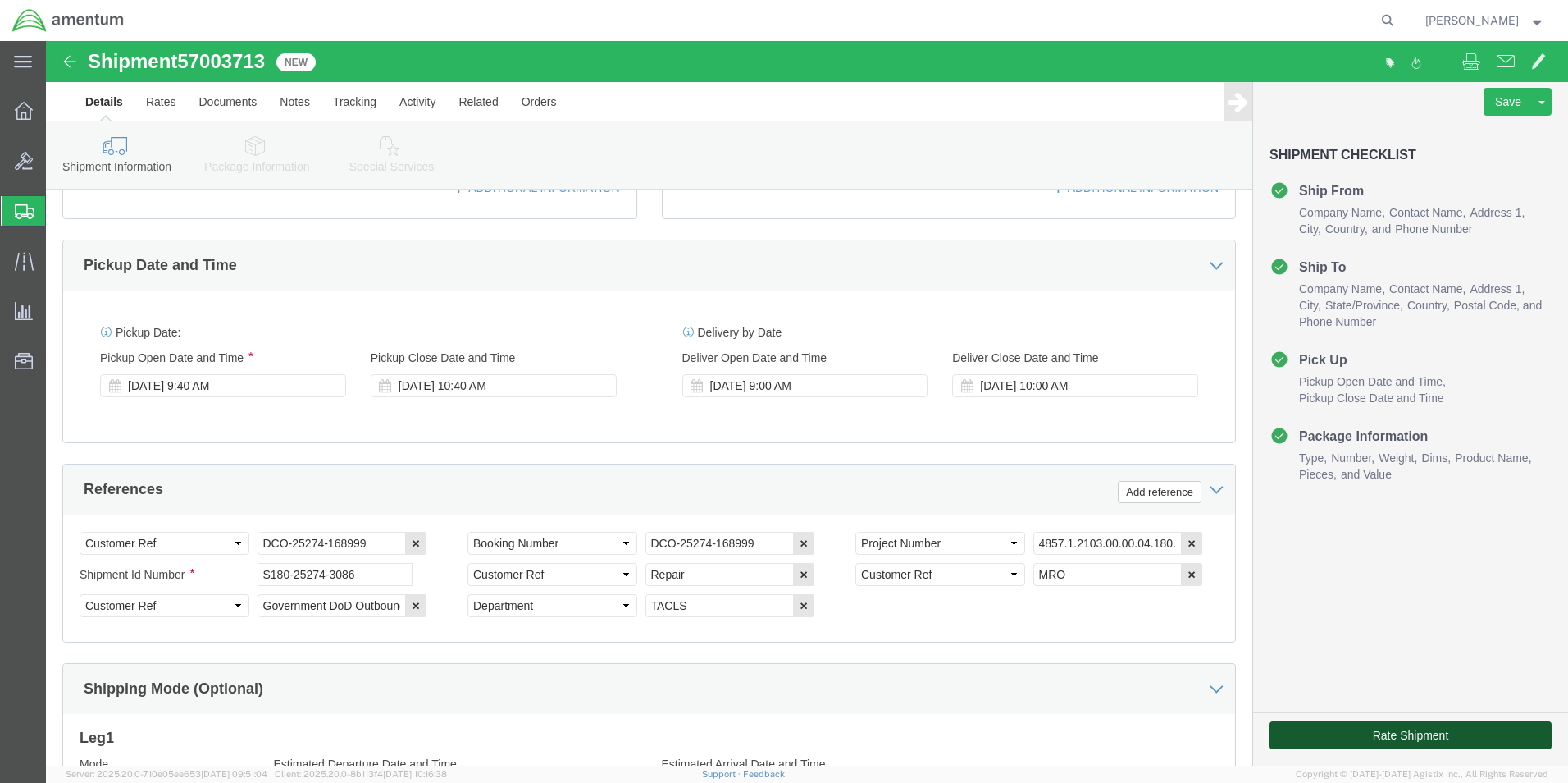
click button "Rate Shipment"
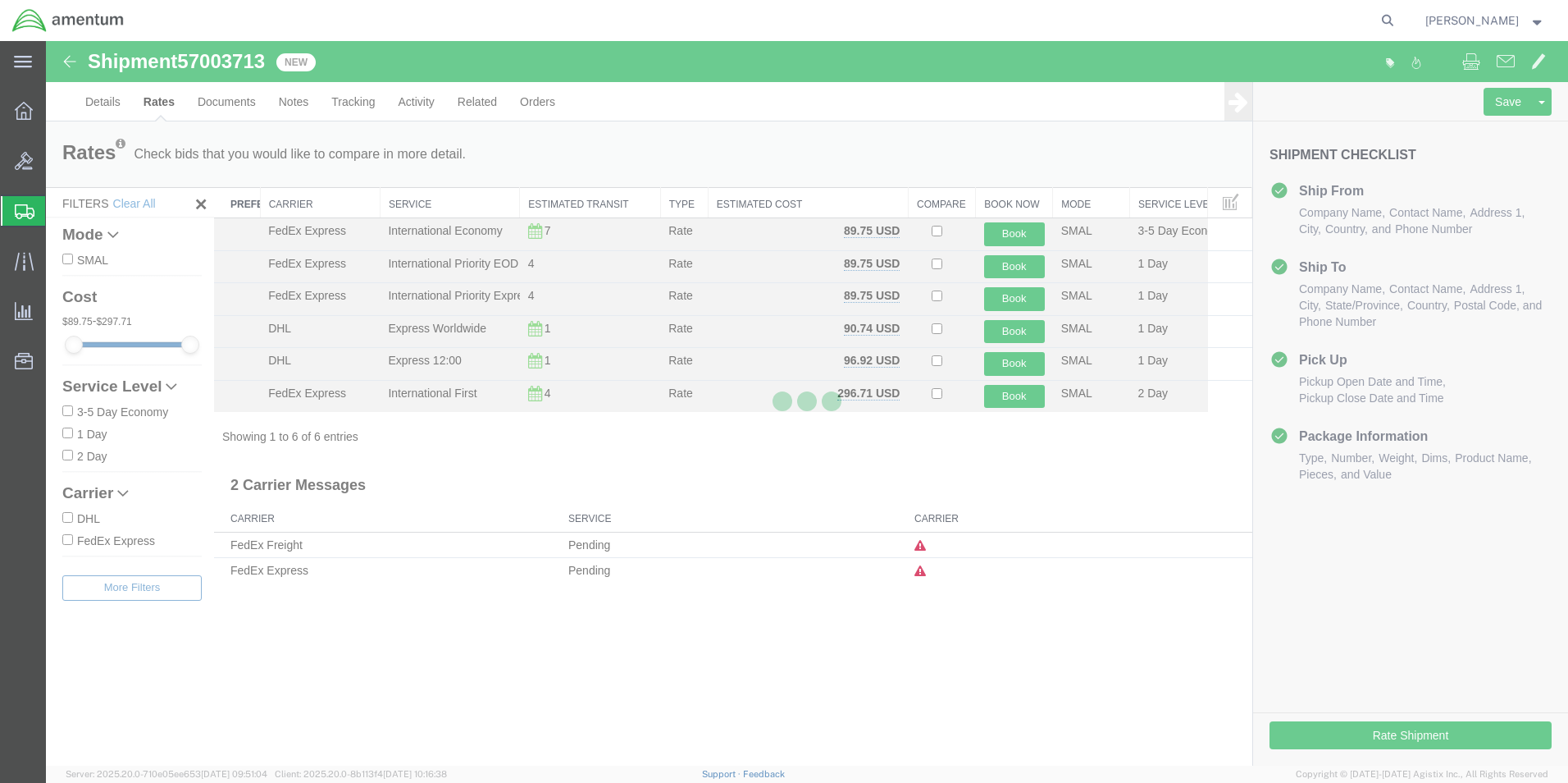
scroll to position [0, 0]
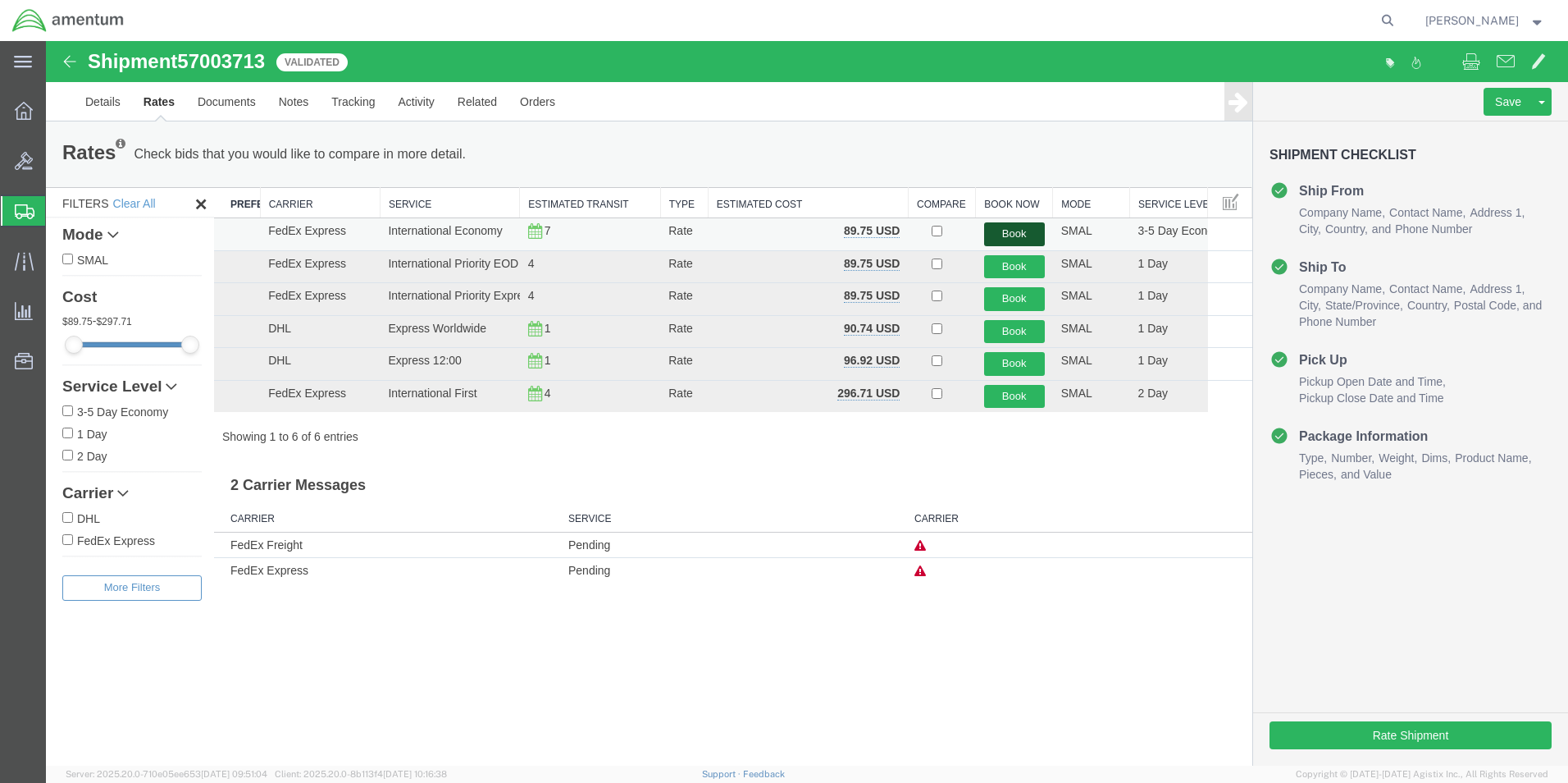
click at [1018, 232] on button "Book" at bounding box center [1014, 234] width 61 height 24
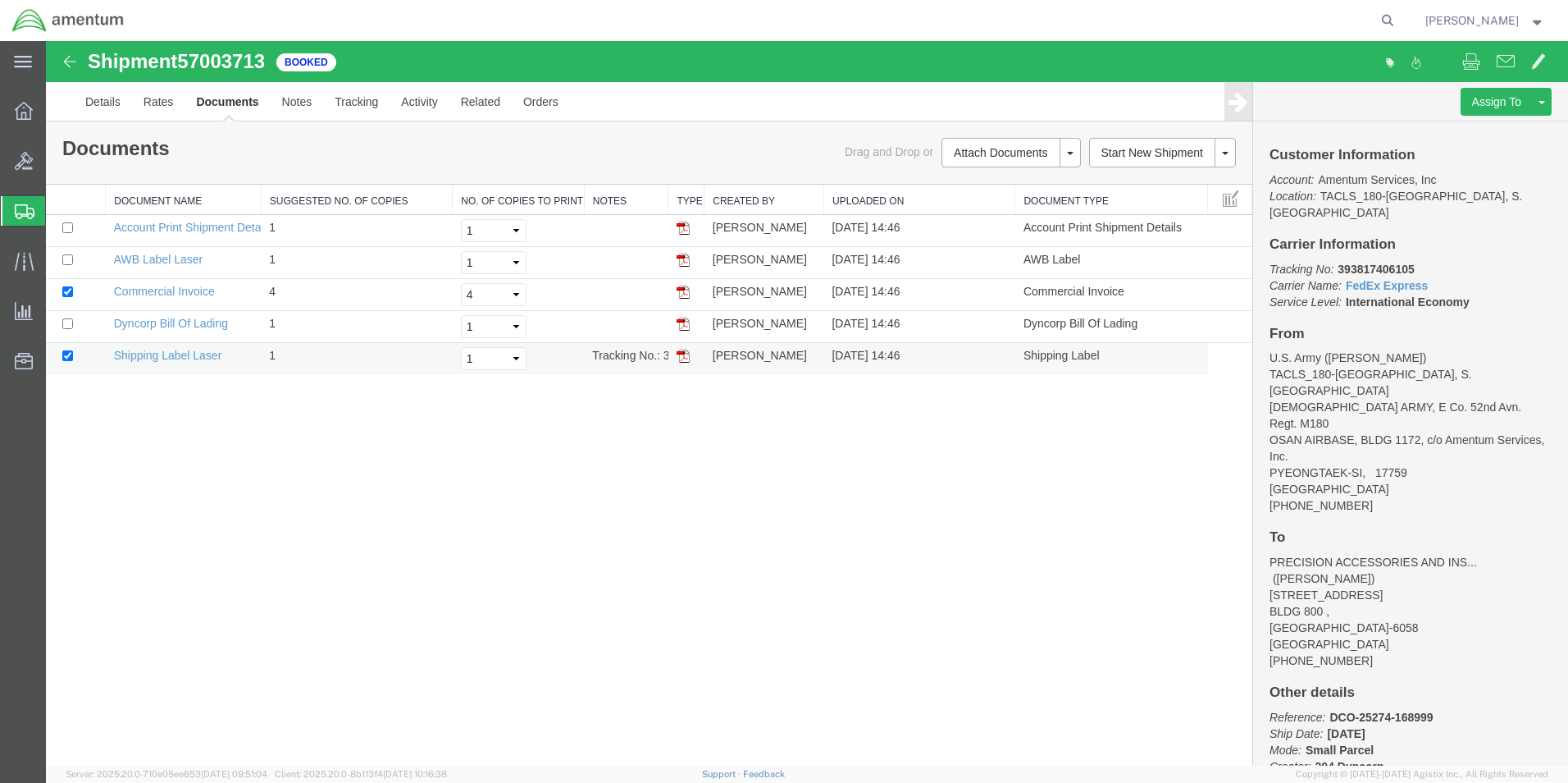
click at [685, 362] on img at bounding box center [683, 357] width 14 height 14
click at [688, 259] on img at bounding box center [683, 260] width 14 height 14
click at [687, 328] on img at bounding box center [683, 325] width 14 height 14
click at [1384, 263] on b "393817406105" at bounding box center [1376, 270] width 76 height 14
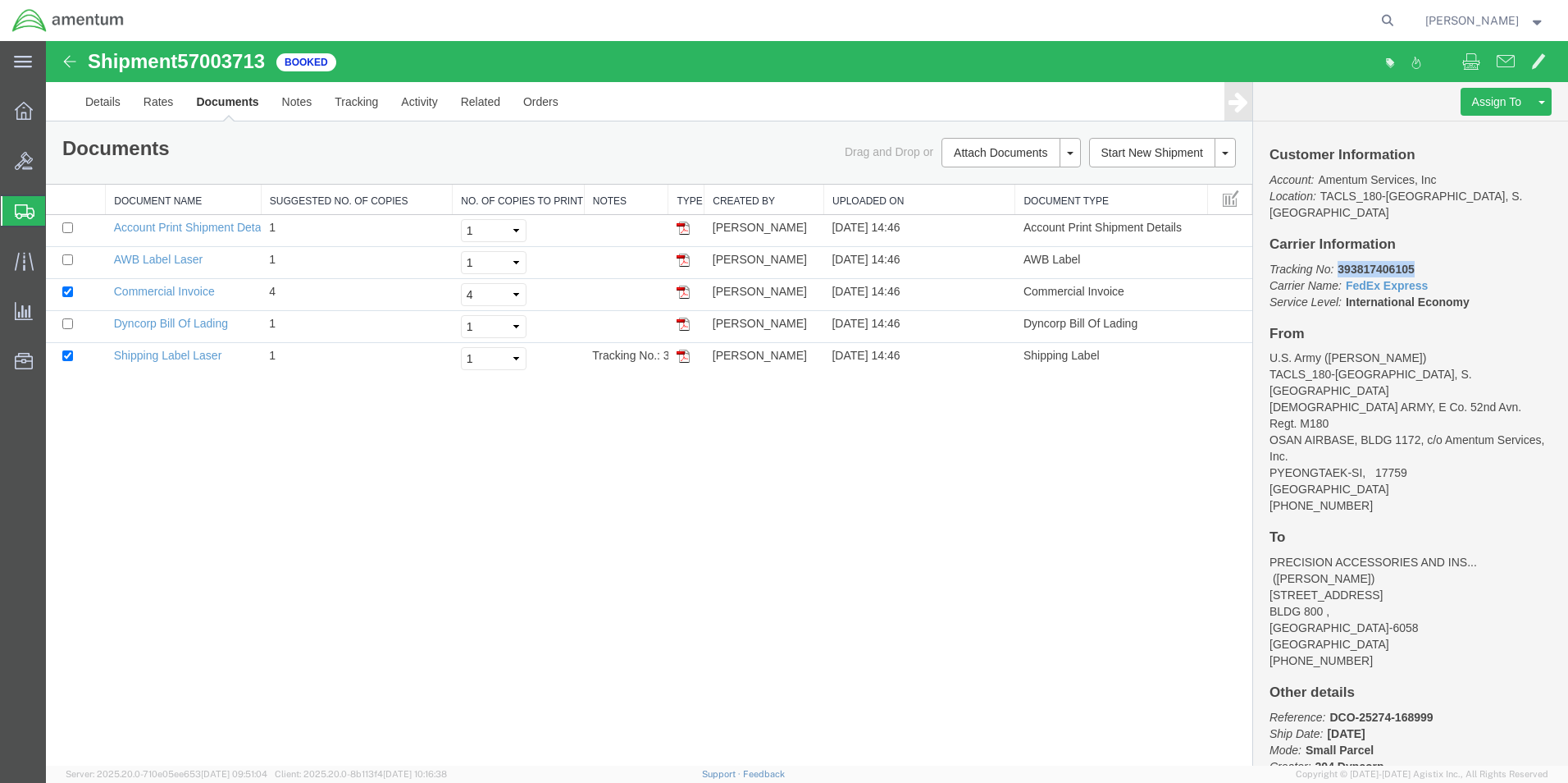
copy b "393817406105"
click at [1393, 263] on b "393817406105" at bounding box center [1376, 270] width 76 height 14
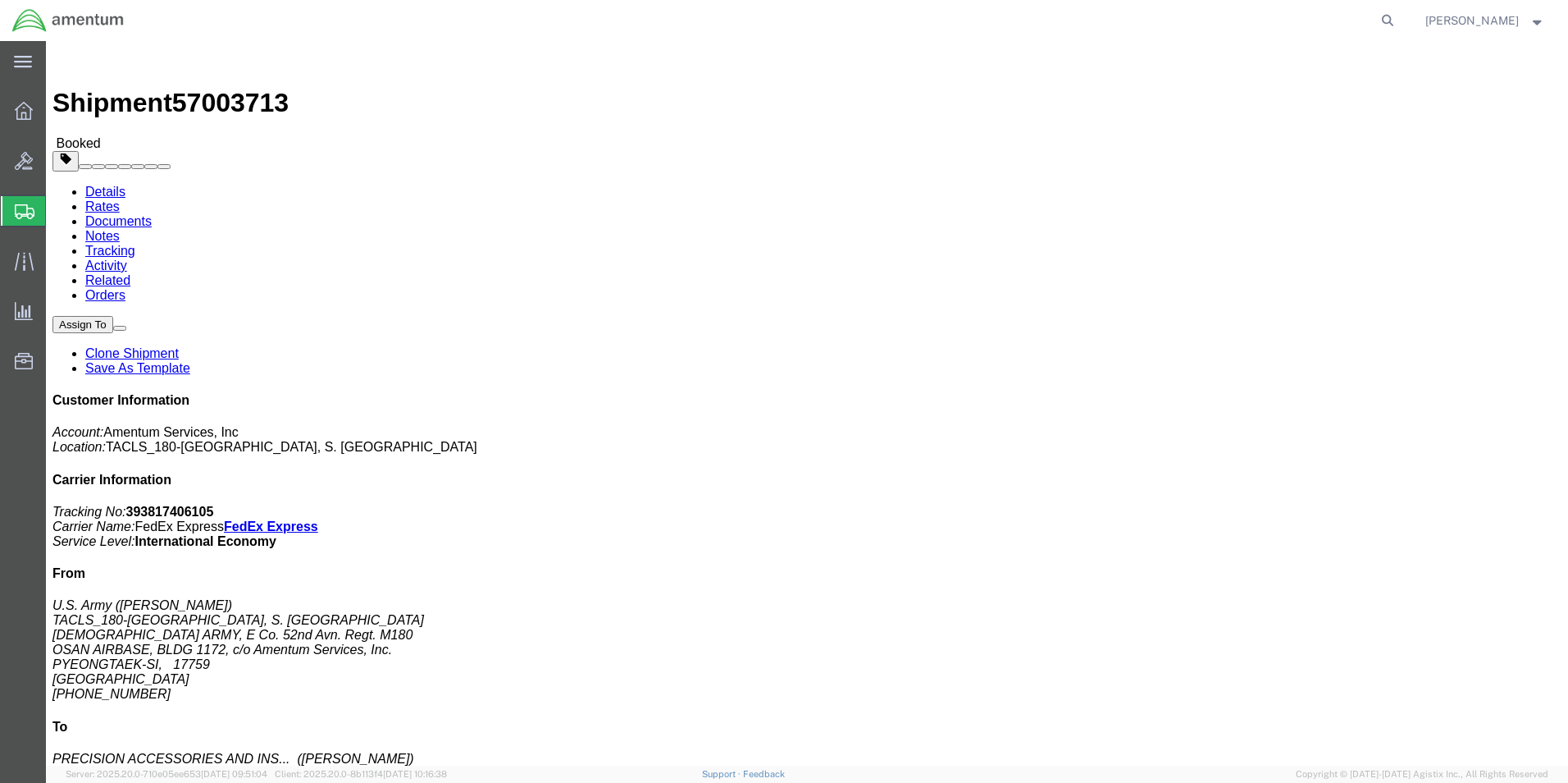
click at [58, 211] on span "Shipments" at bounding box center [52, 211] width 14 height 33
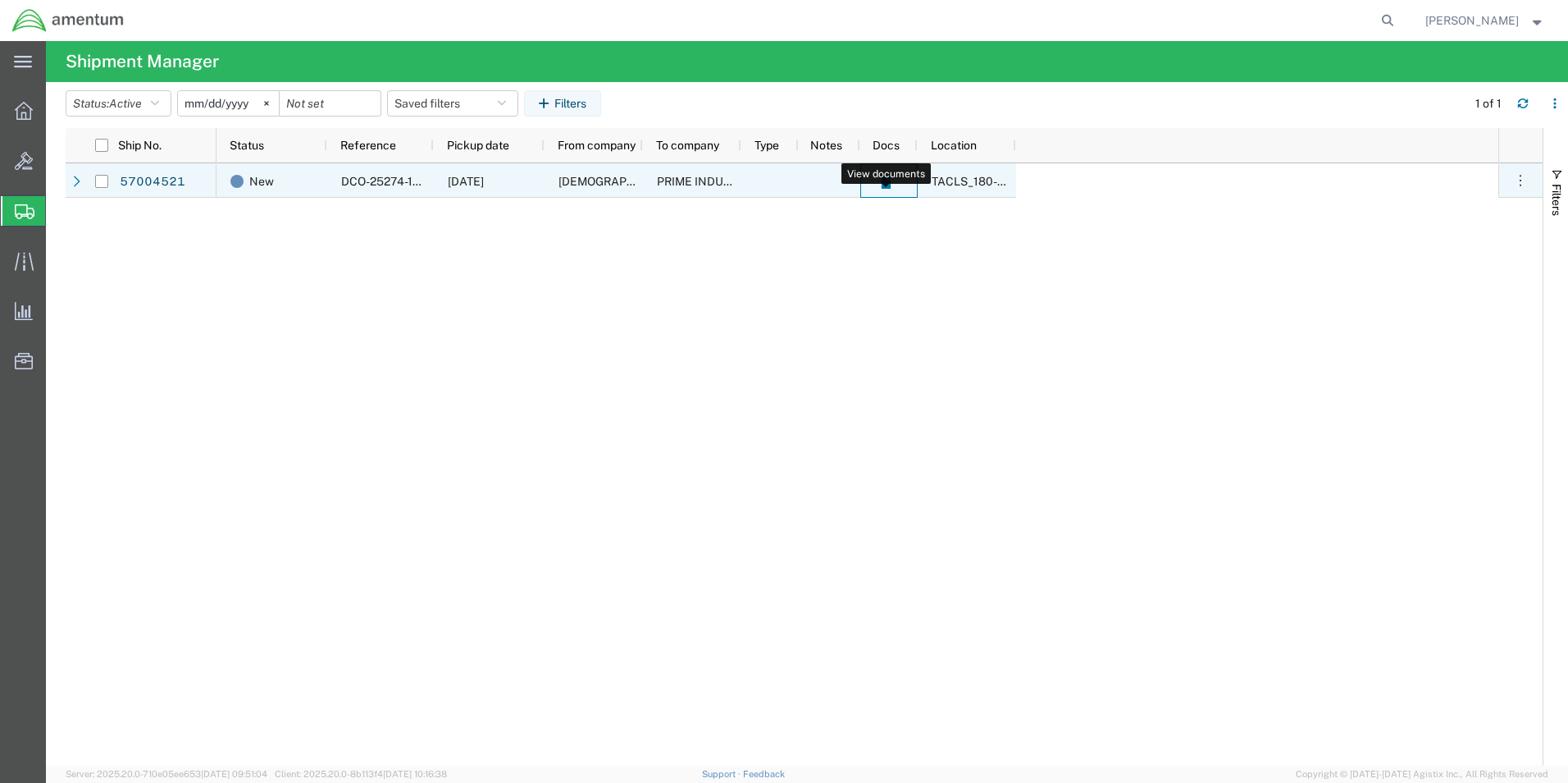
click at [887, 186] on icon at bounding box center [885, 183] width 9 height 13
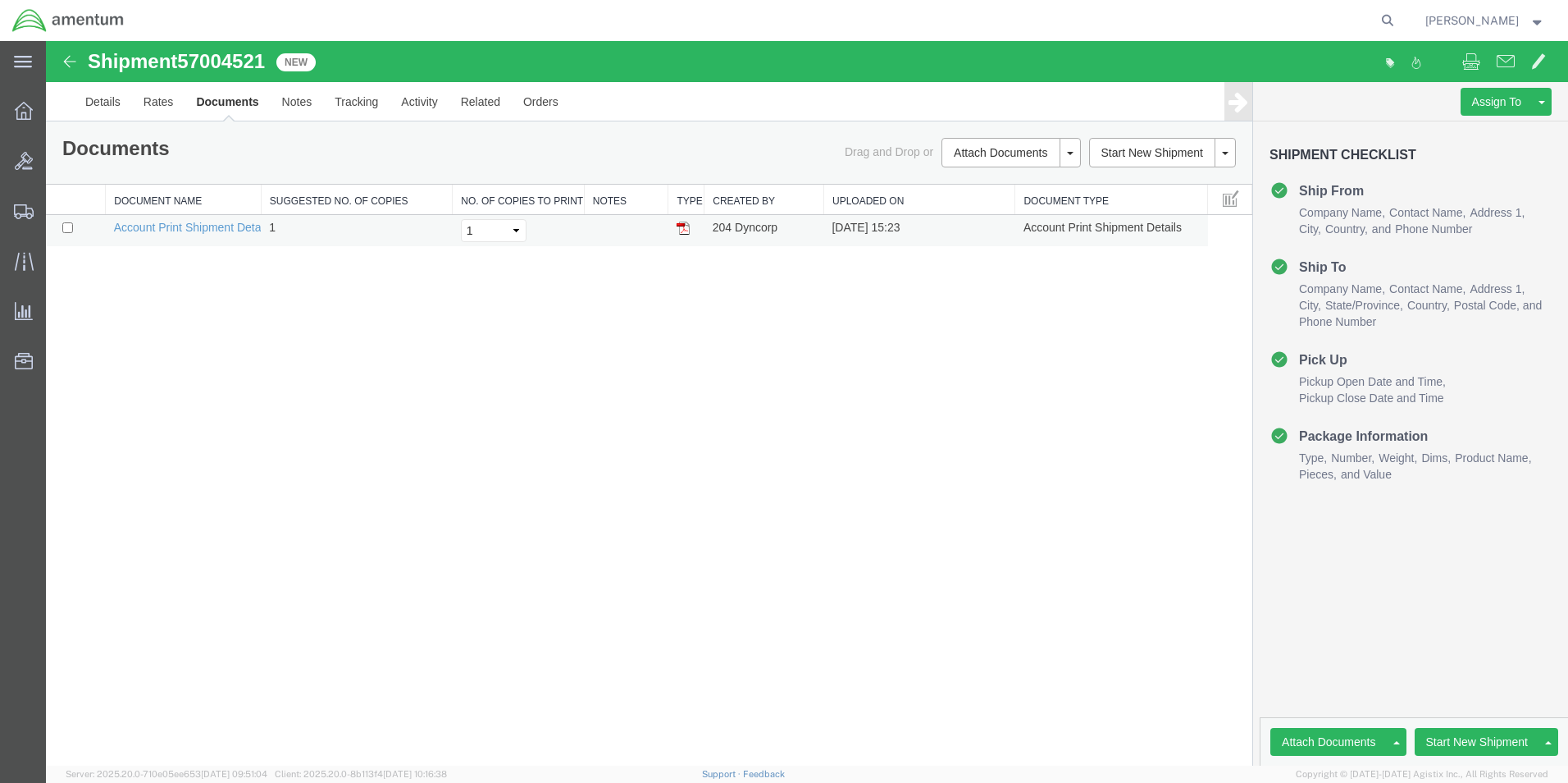
click at [683, 230] on img at bounding box center [683, 228] width 14 height 14
click at [103, 106] on link "Details" at bounding box center [102, 102] width 58 height 40
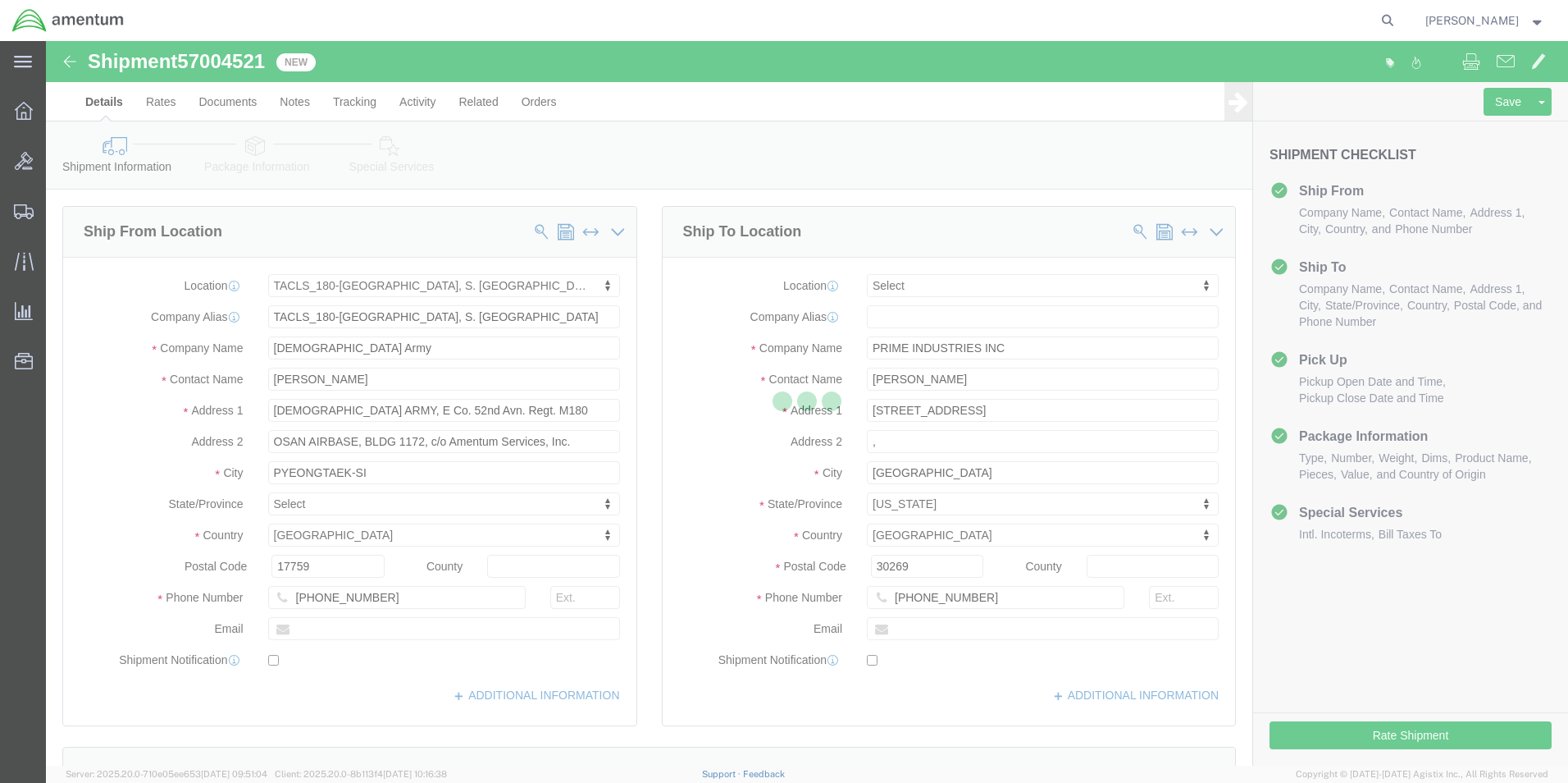
select select "42679"
select select
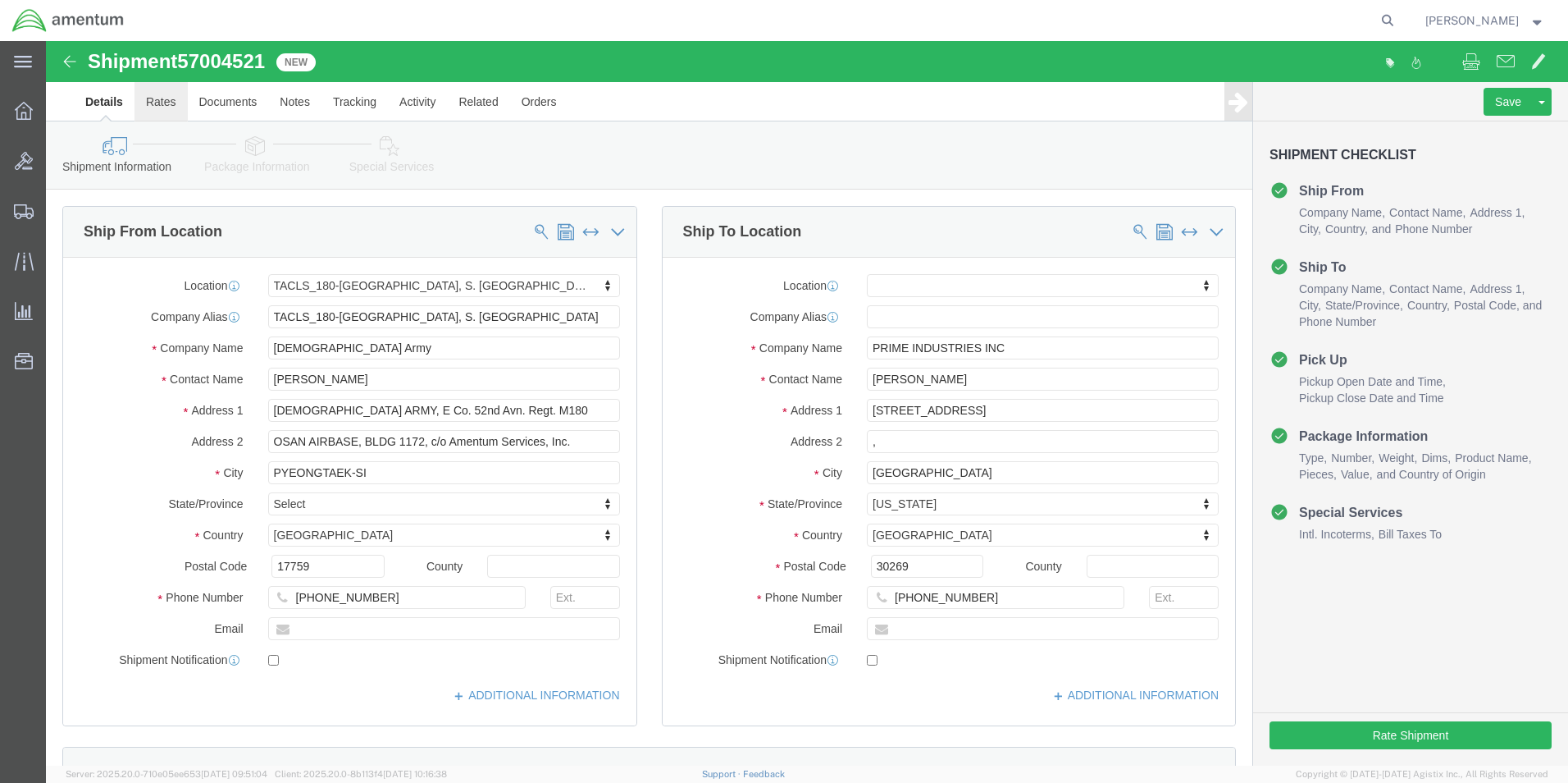
click link "Rates"
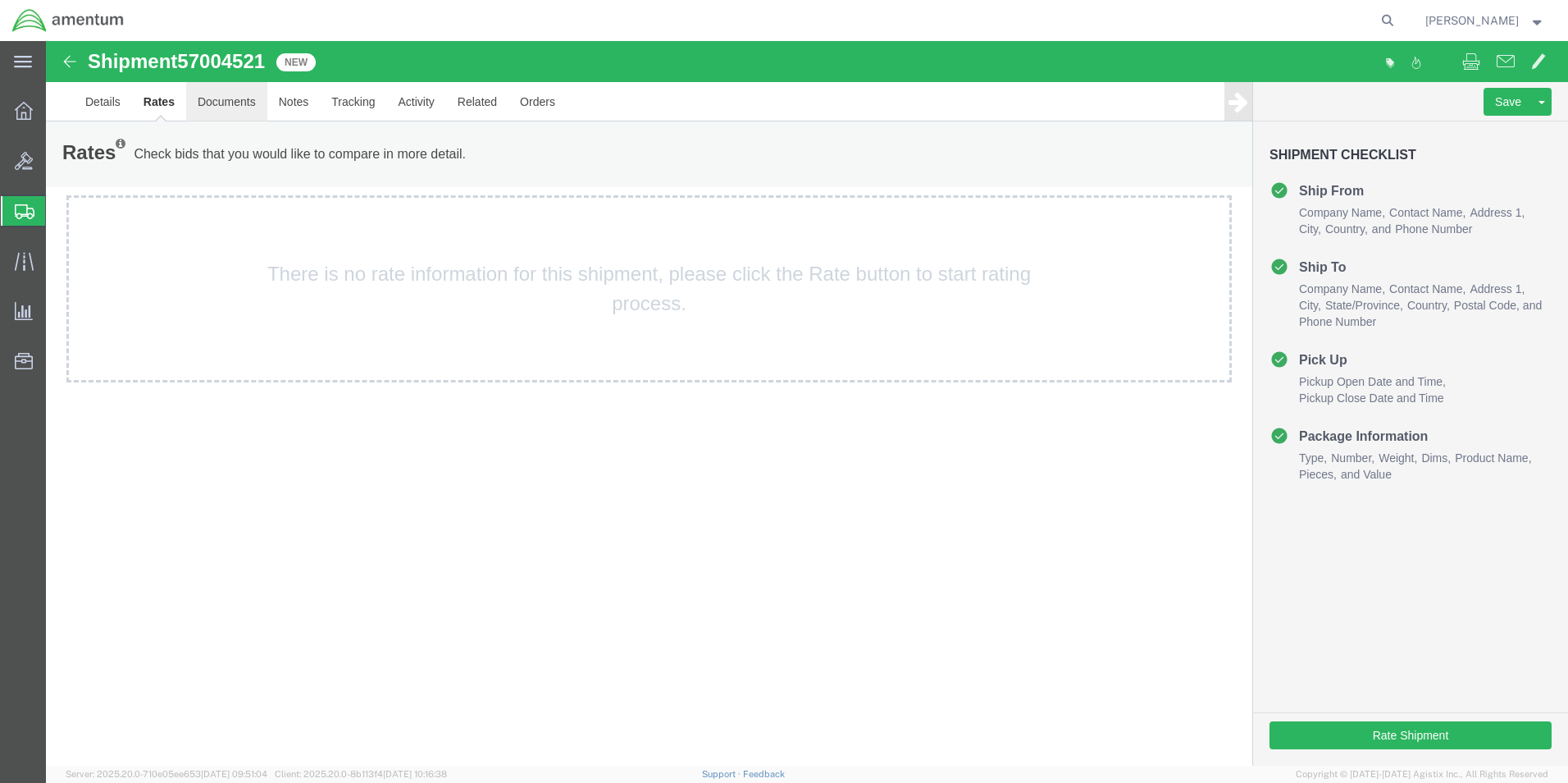
click at [234, 101] on link "Documents" at bounding box center [227, 102] width 81 height 40
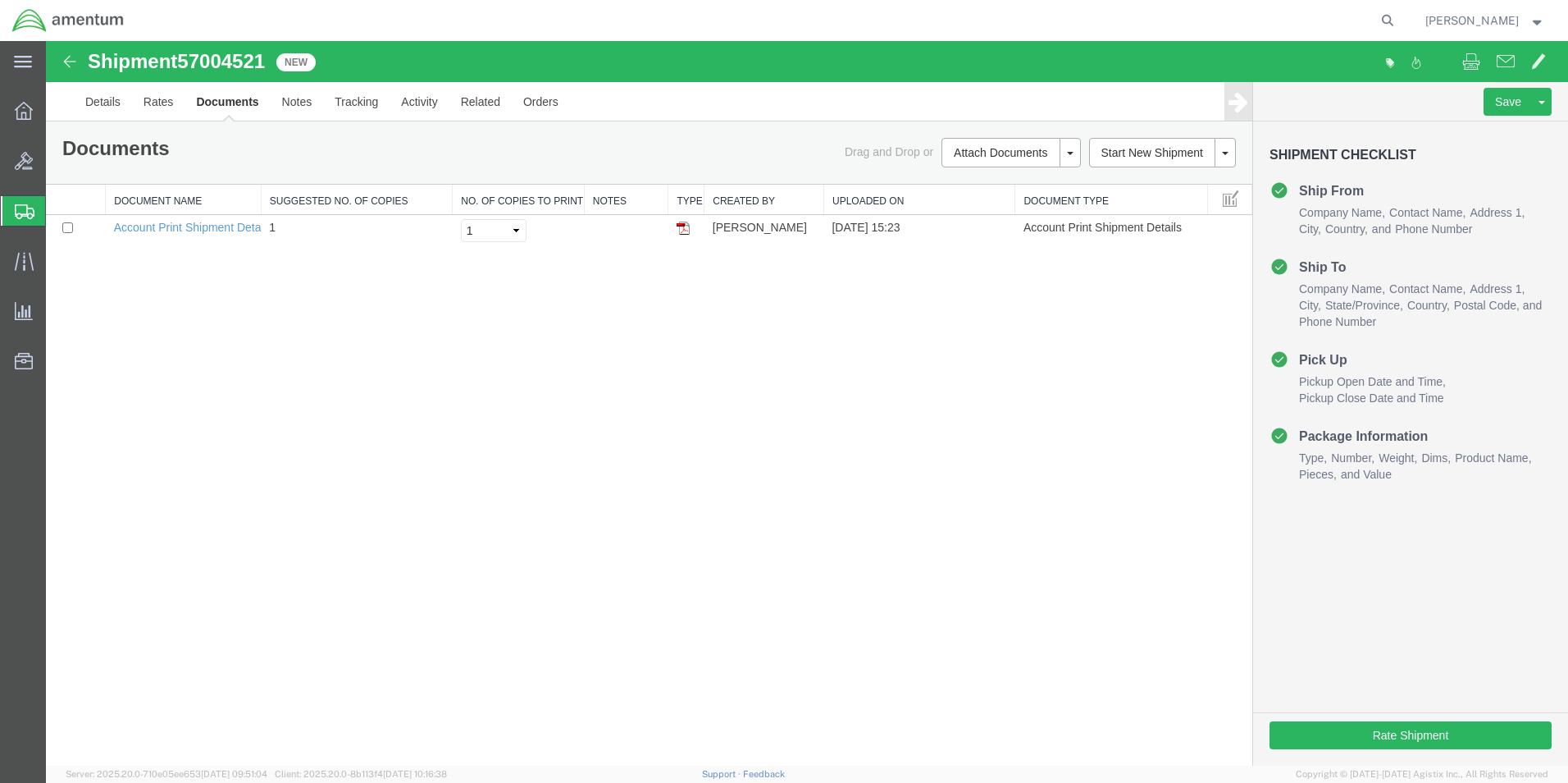
click at [25, 206] on icon at bounding box center [24, 211] width 19 height 14
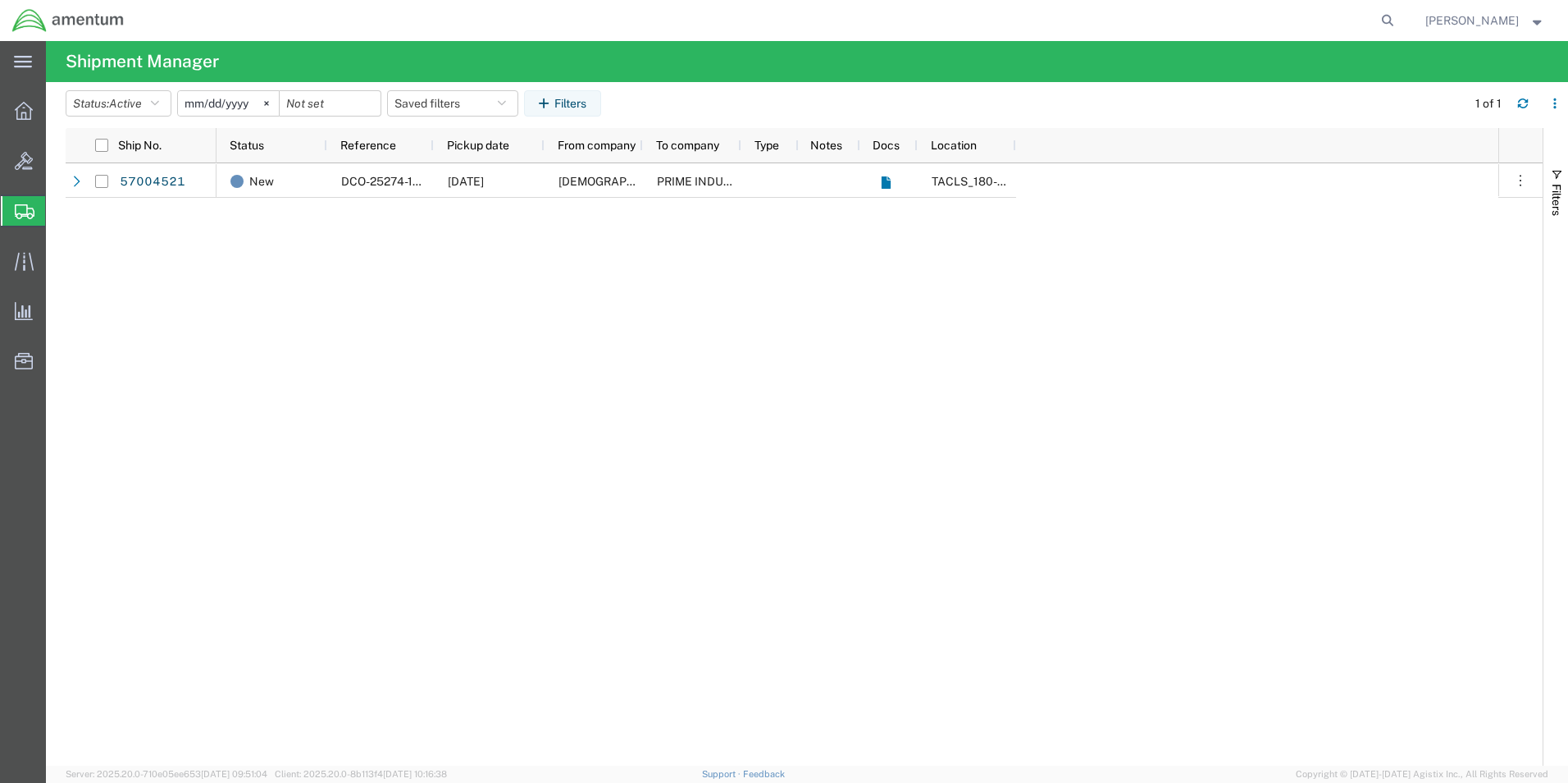
click at [58, 219] on span "Shipments" at bounding box center [52, 211] width 14 height 33
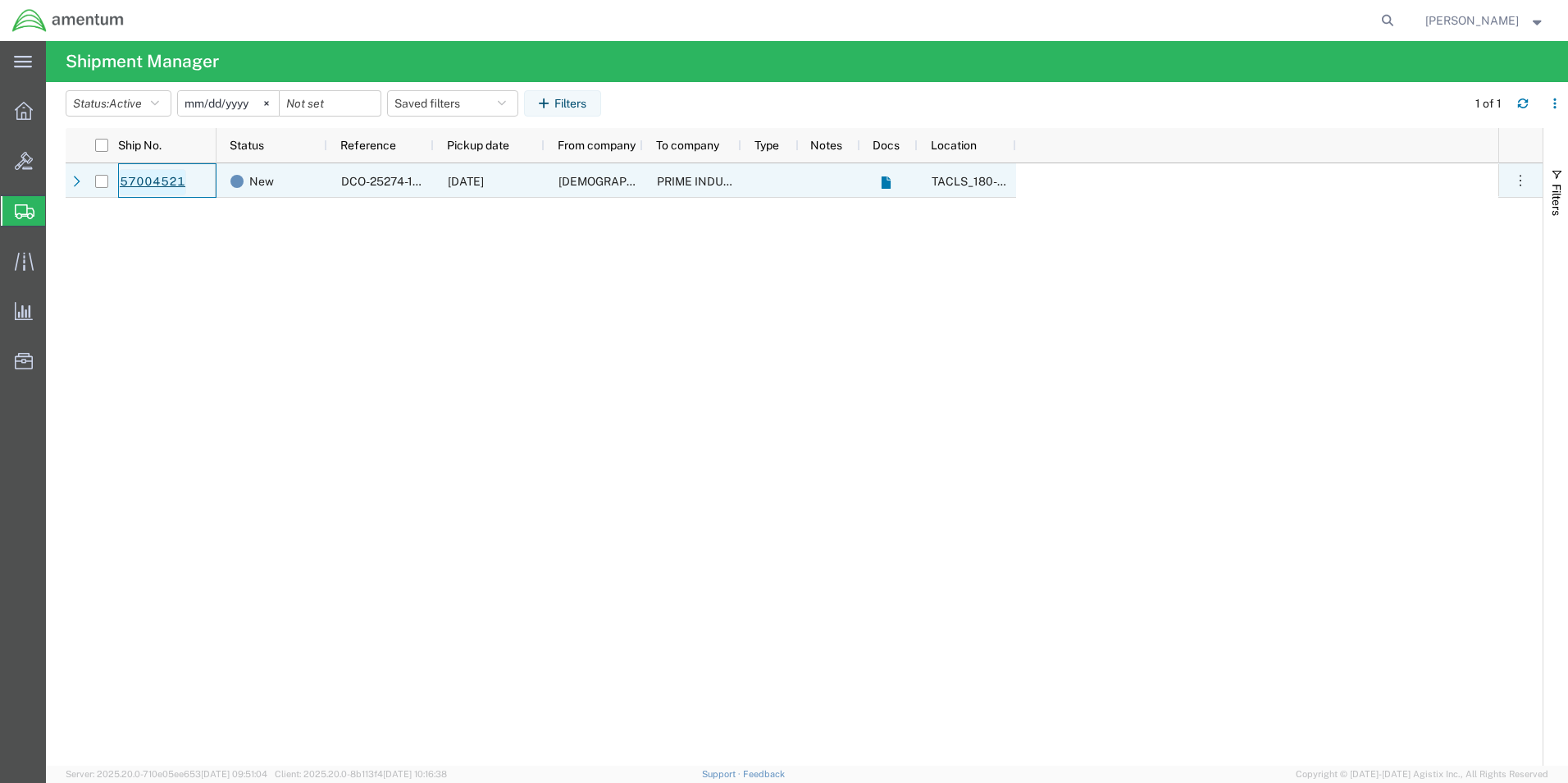
click at [150, 185] on link "57004521" at bounding box center [153, 182] width 68 height 26
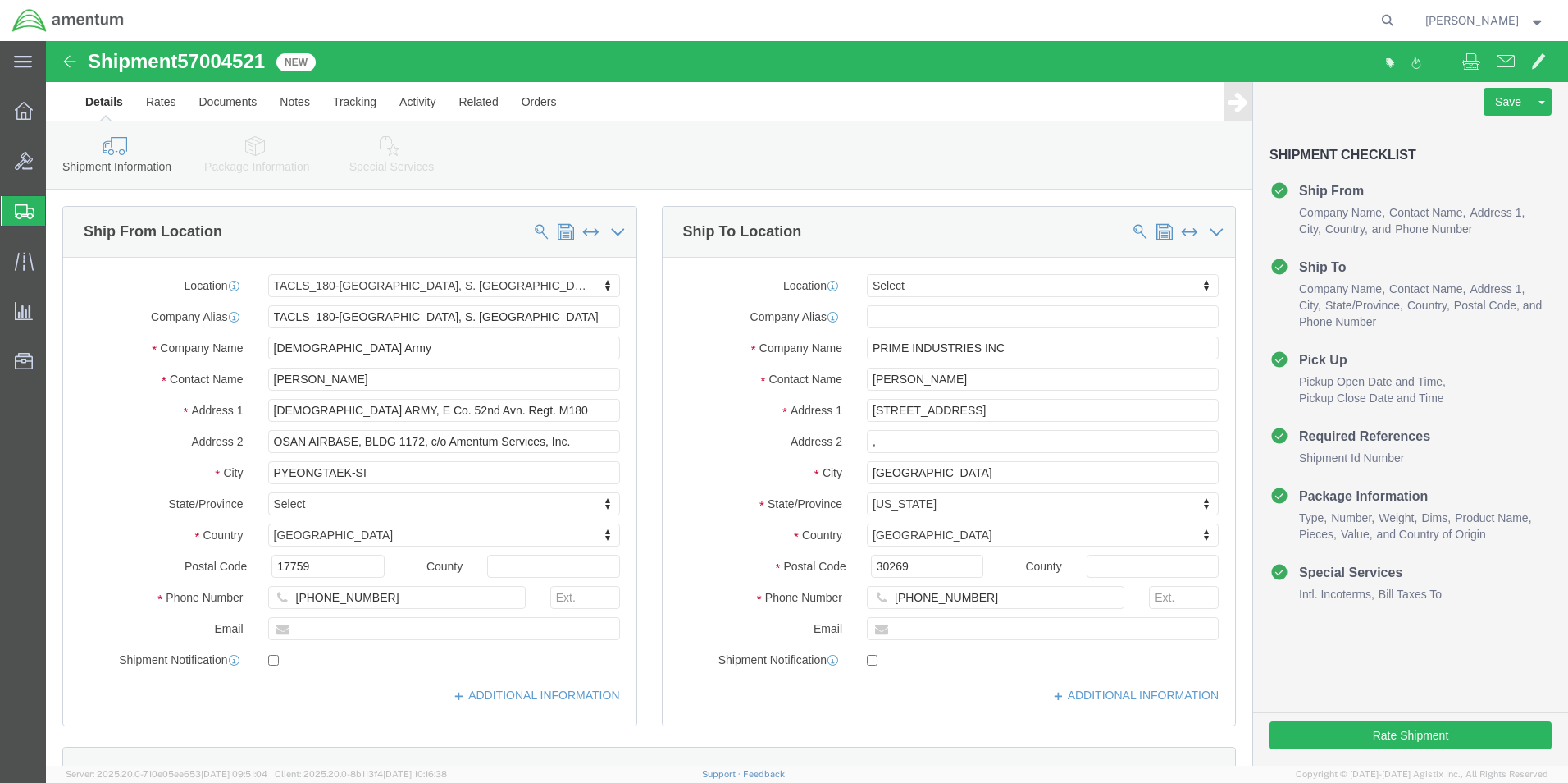
select select "42679"
select select
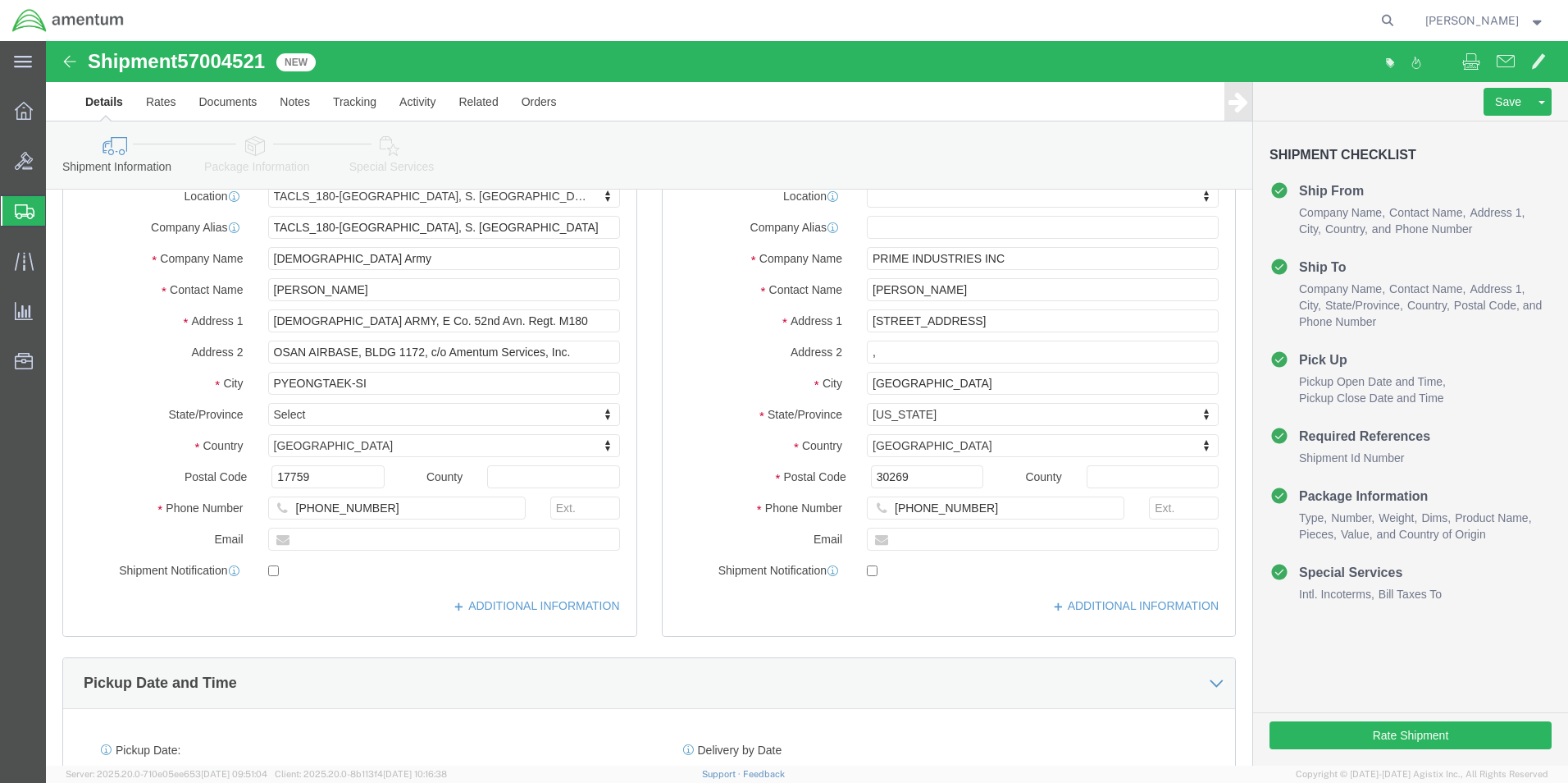
scroll to position [164, 0]
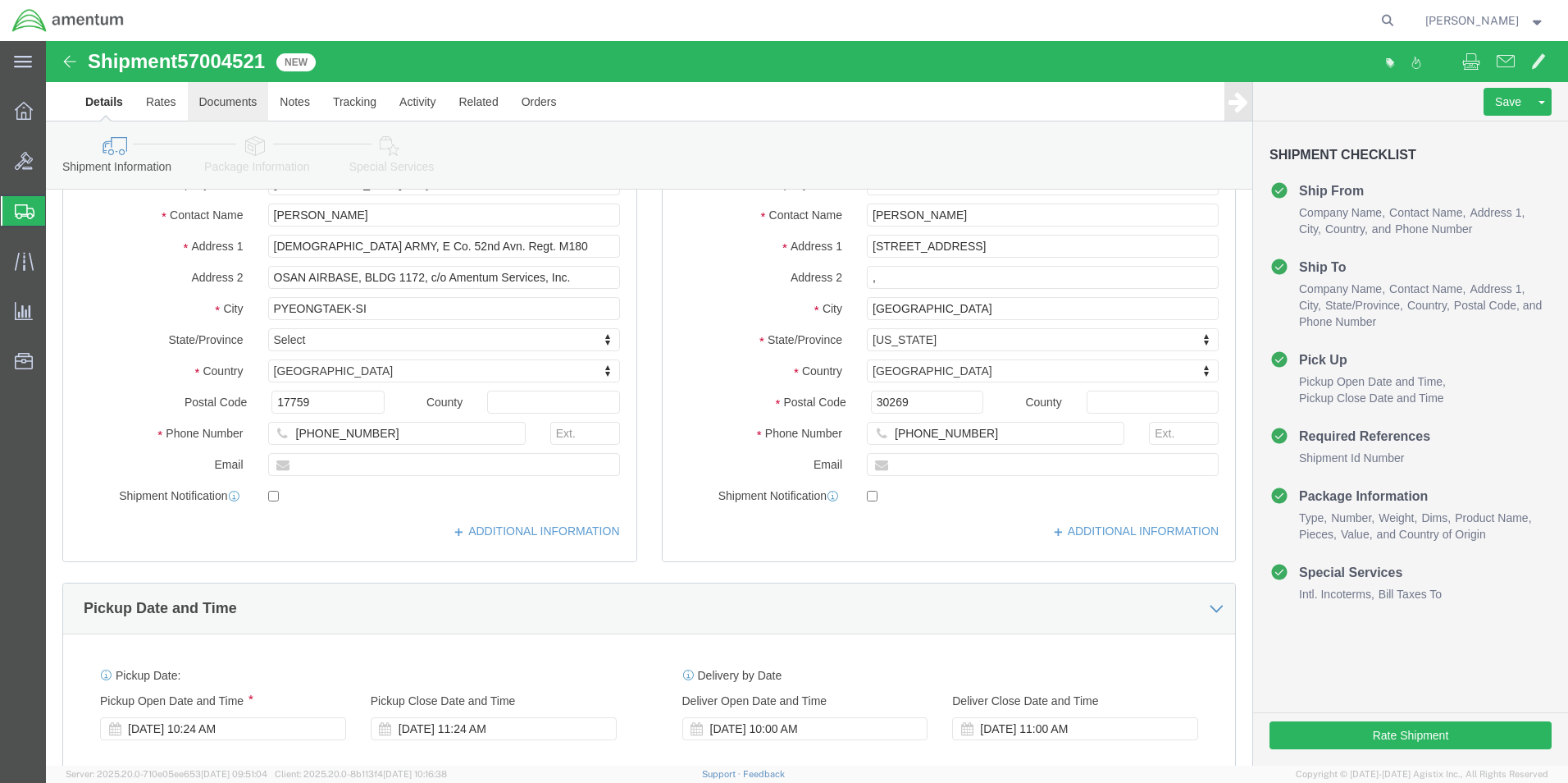
click link "Documents"
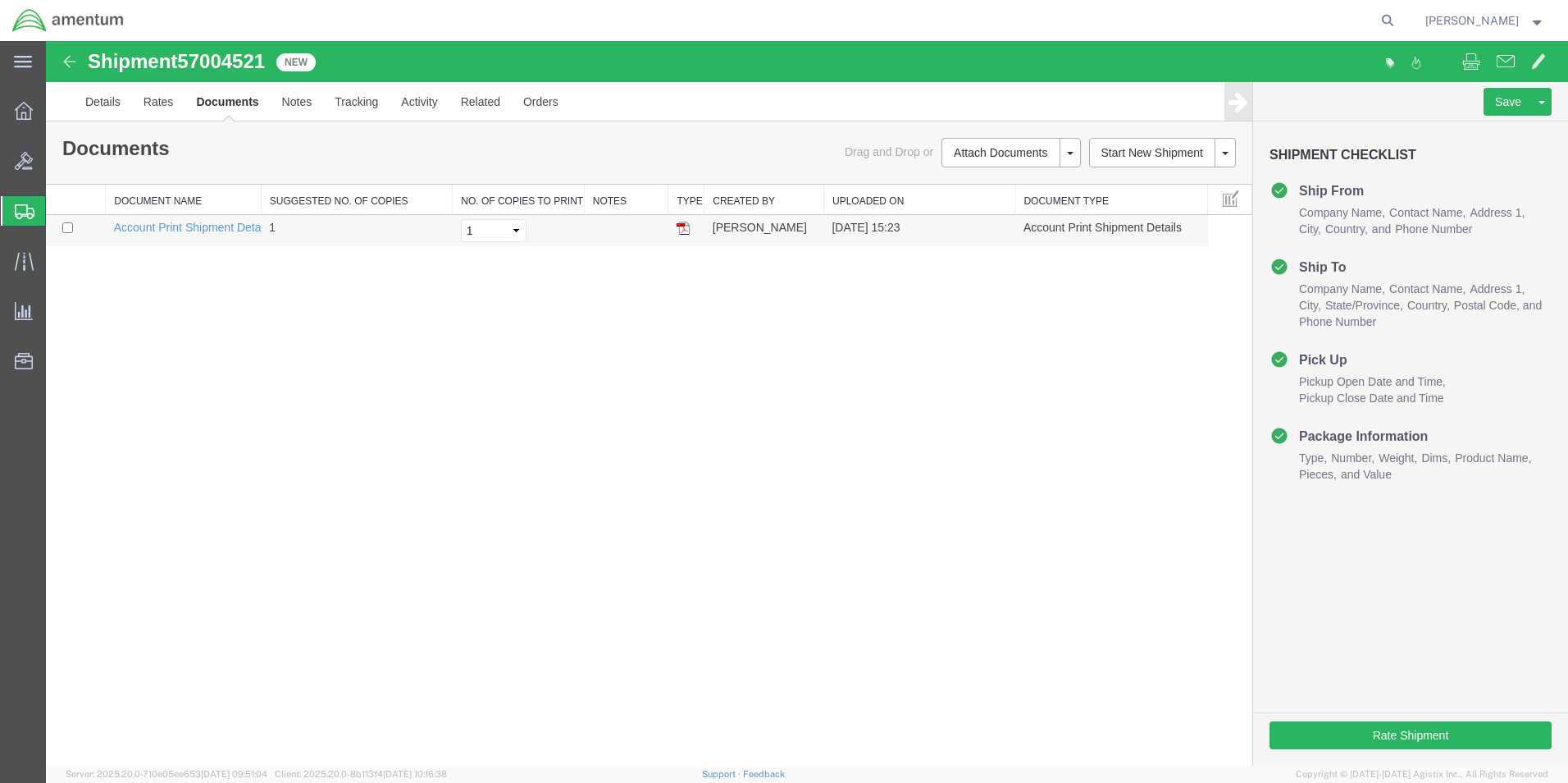
click at [684, 231] on img at bounding box center [683, 228] width 14 height 14
click at [161, 102] on link "Rates" at bounding box center [158, 102] width 53 height 40
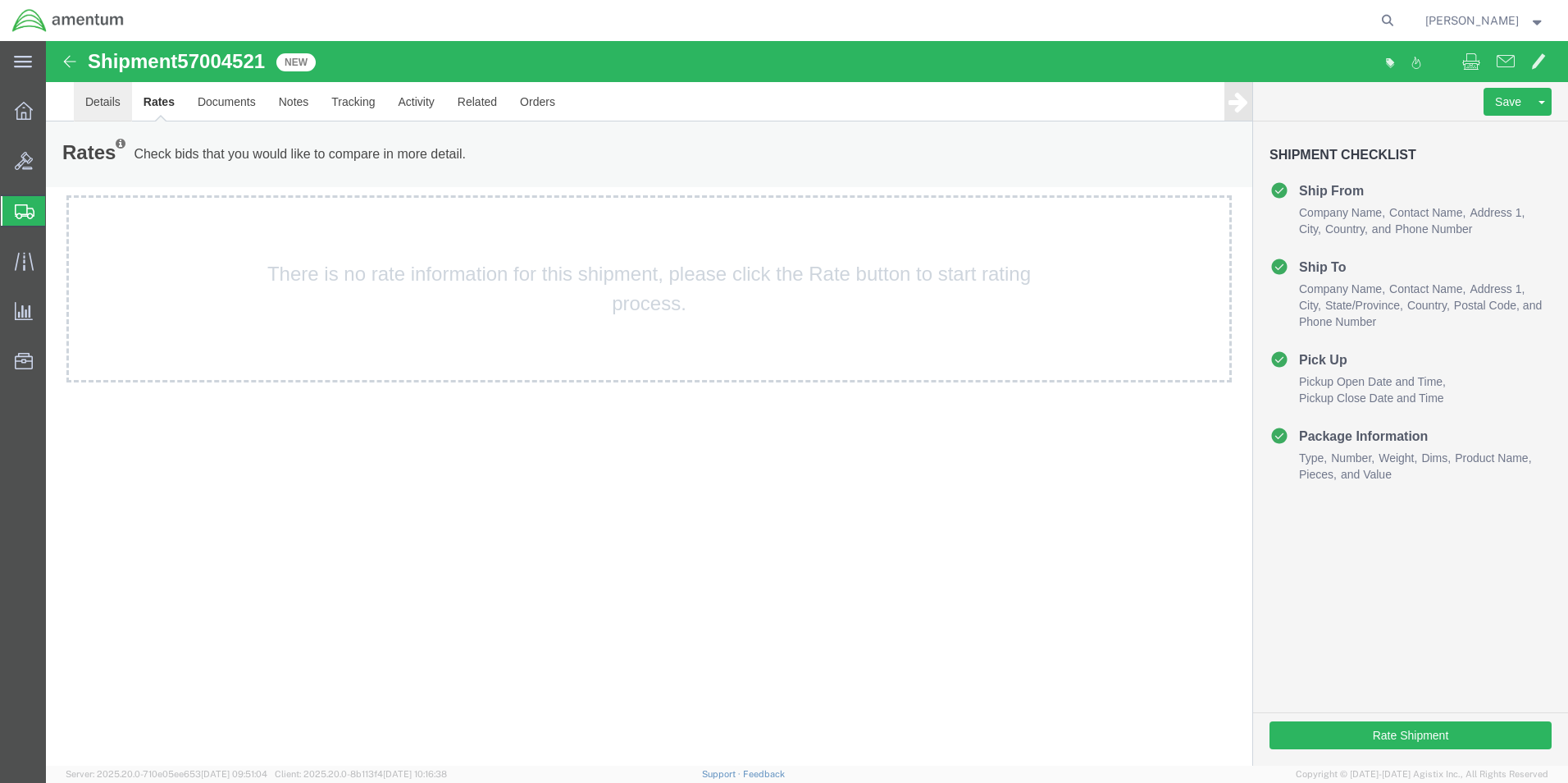
click at [97, 100] on link "Details" at bounding box center [102, 102] width 58 height 40
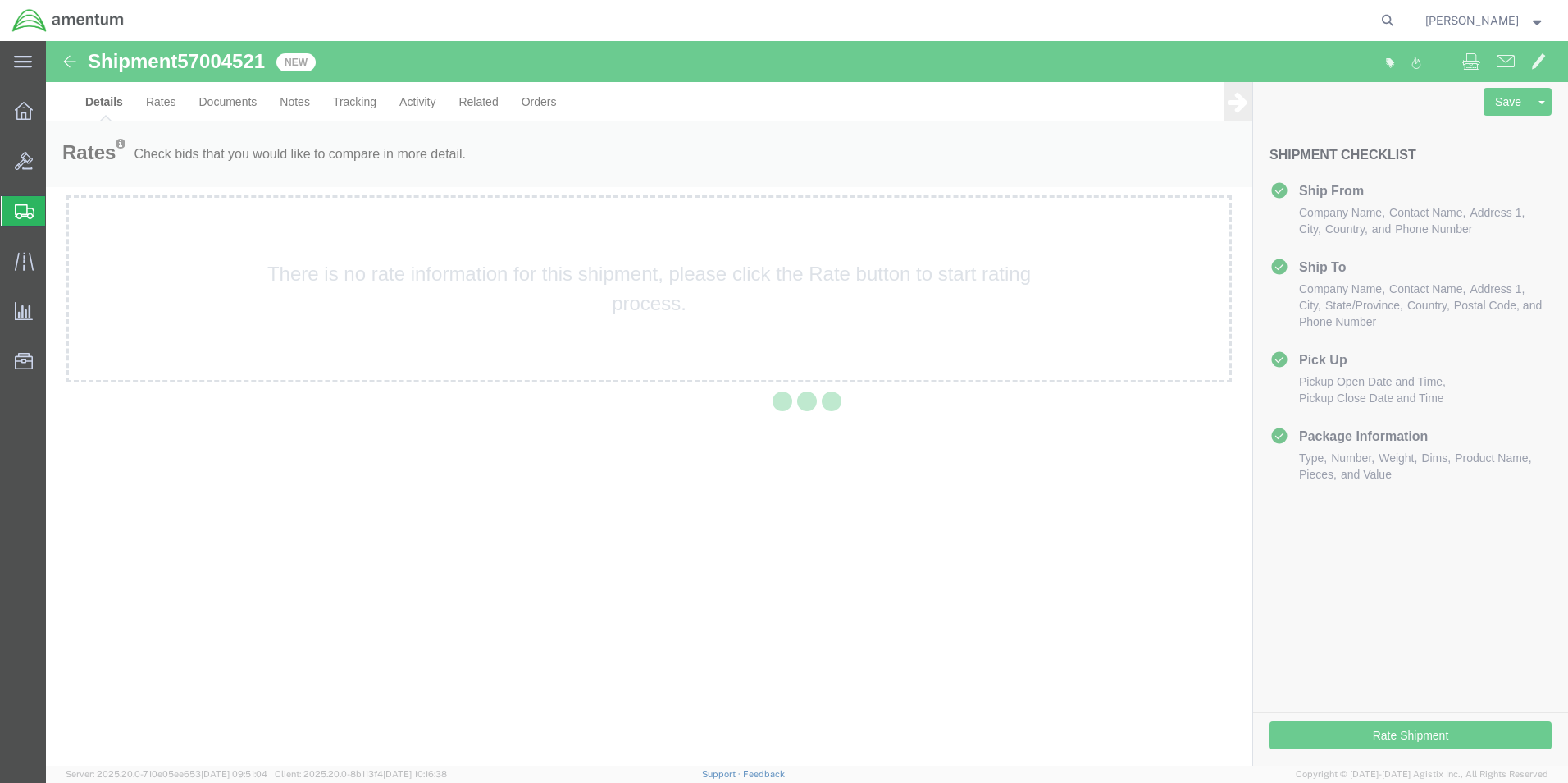
select select "42679"
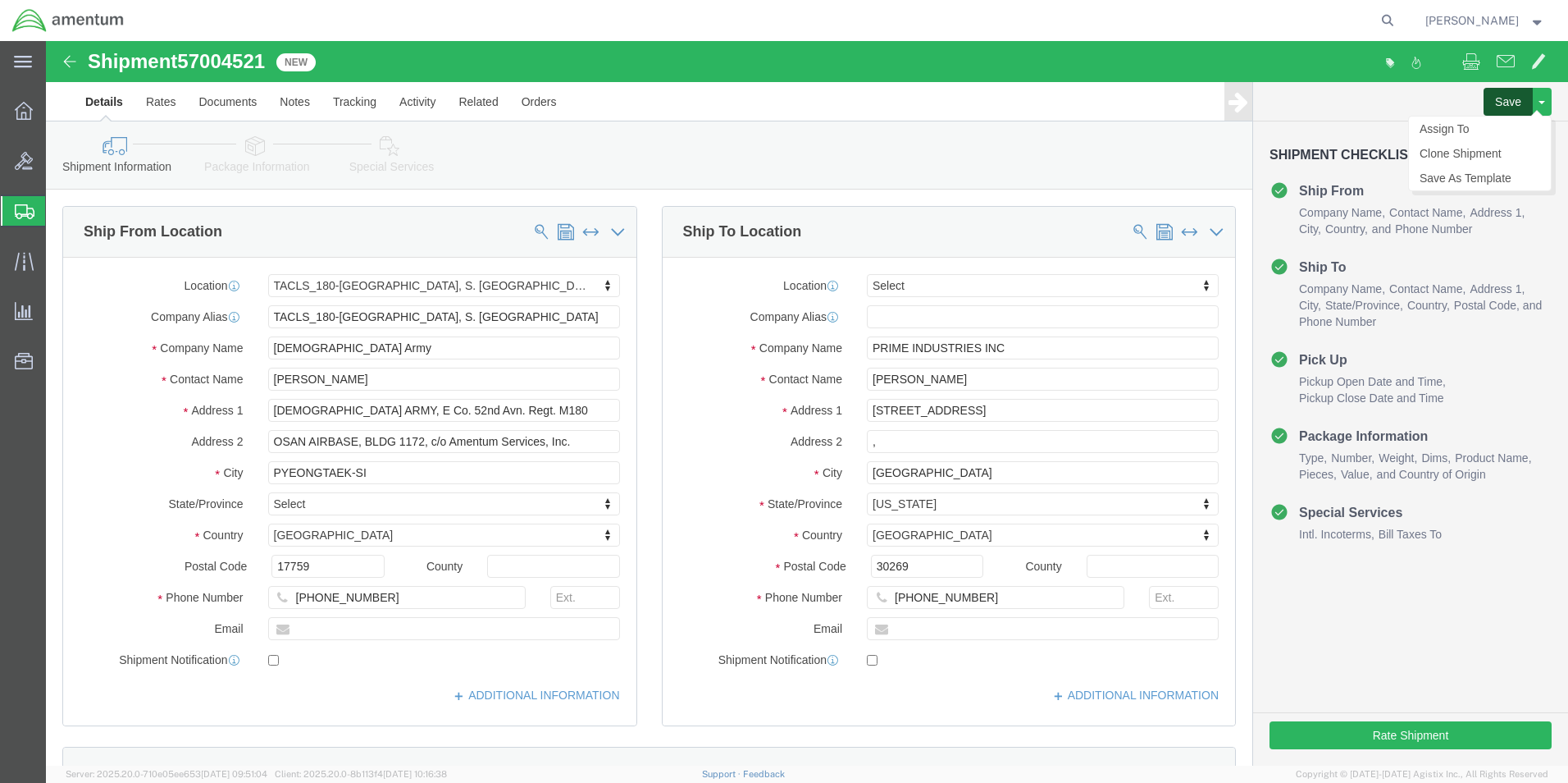
click button "Save"
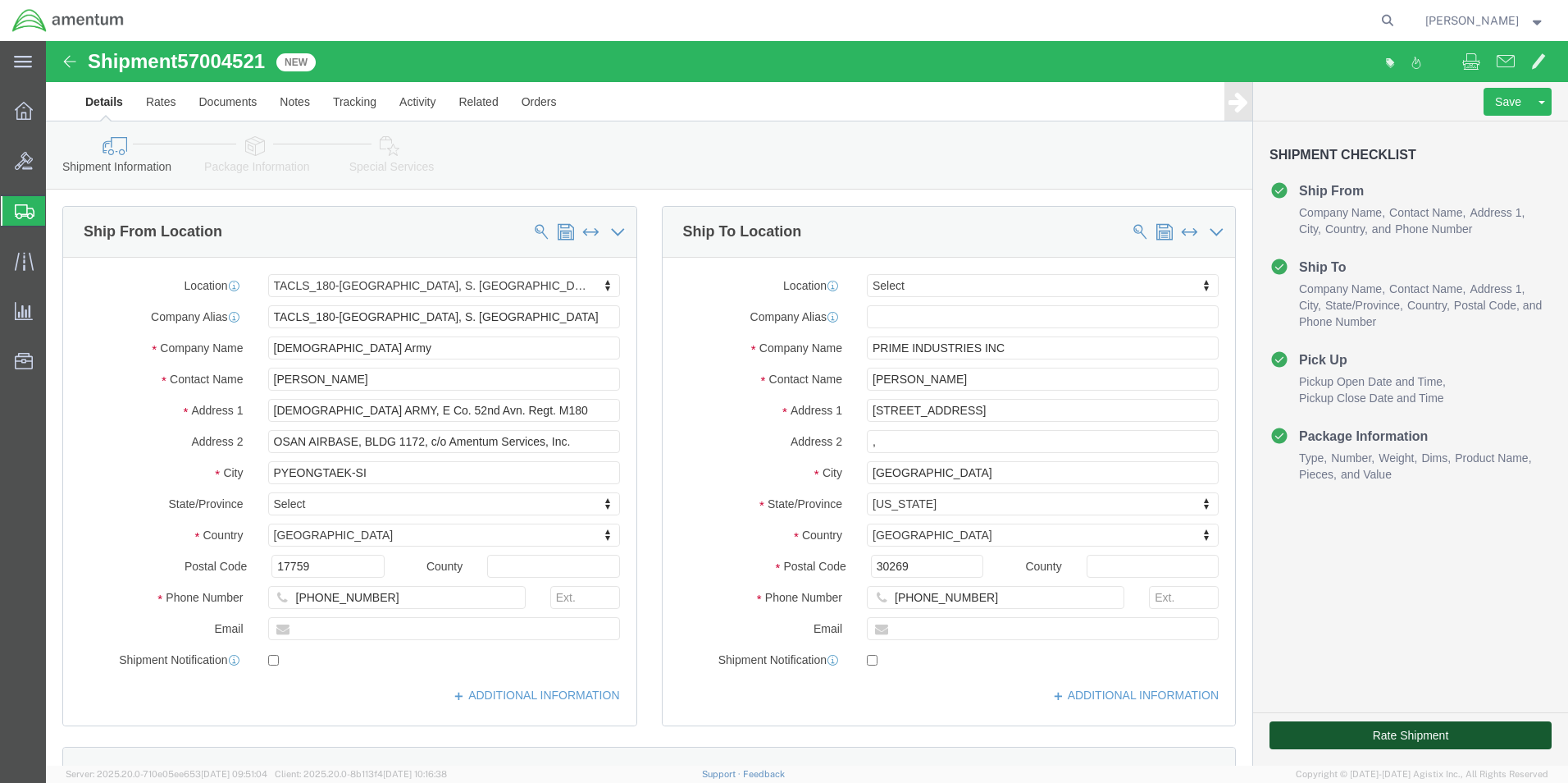
click button "Rate Shipment"
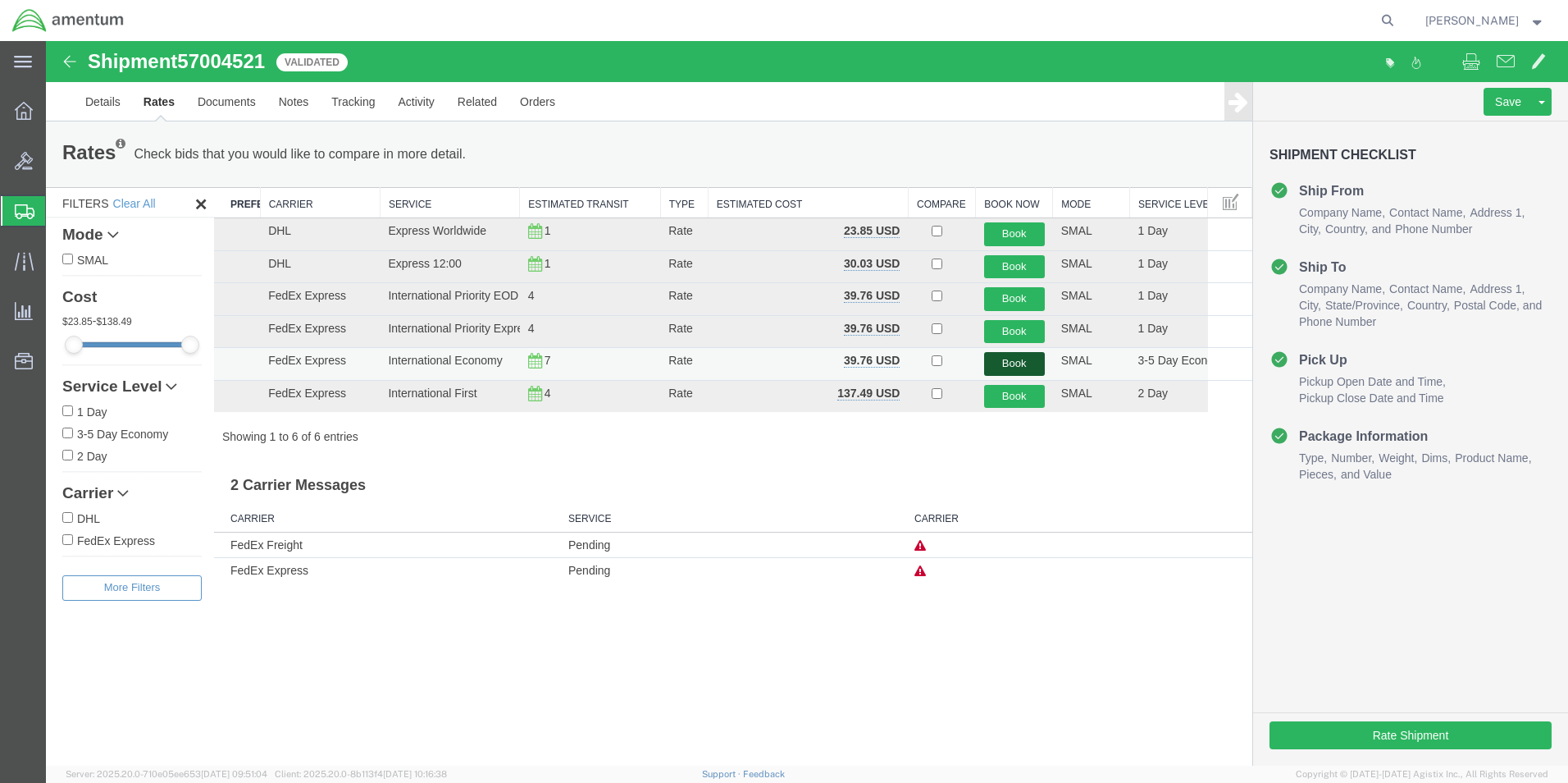
click at [1008, 363] on button "Book" at bounding box center [1014, 363] width 61 height 24
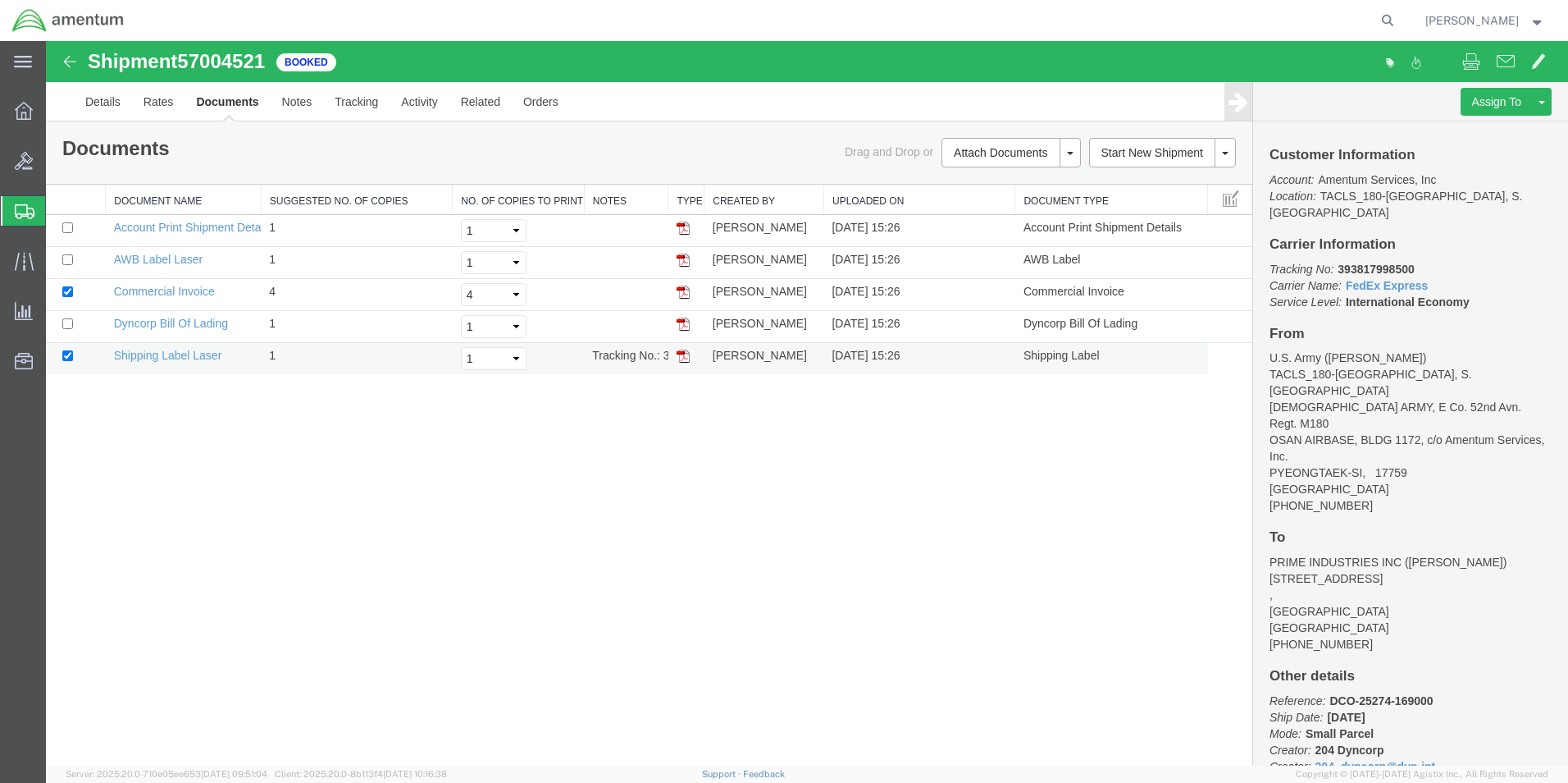
click at [684, 356] on img at bounding box center [683, 357] width 14 height 14
click at [680, 262] on img at bounding box center [683, 260] width 14 height 14
click at [683, 328] on img at bounding box center [683, 325] width 14 height 14
click at [1382, 263] on b "393817998500" at bounding box center [1376, 270] width 76 height 14
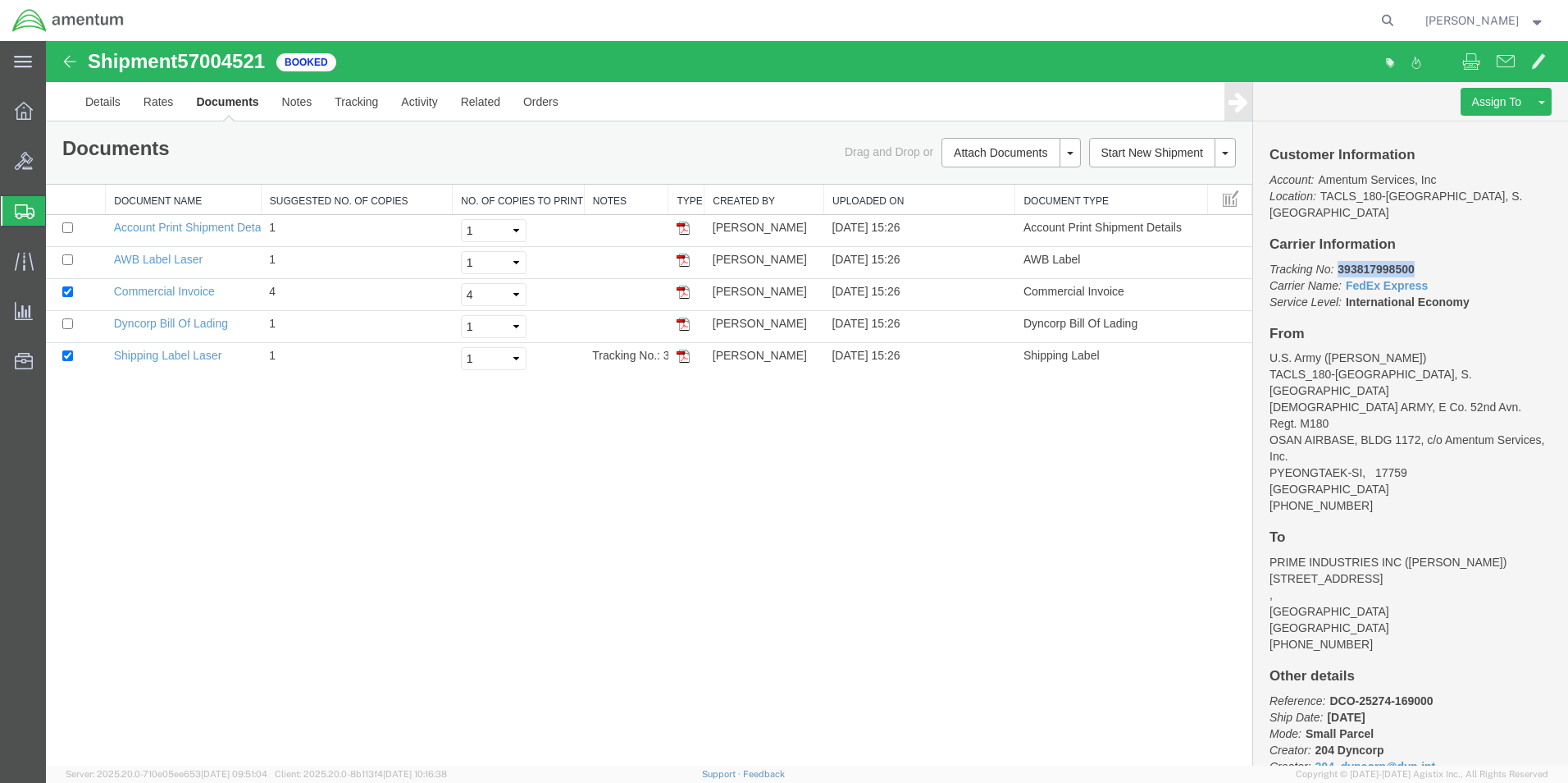
copy b "393817998500"
